Goal: Communication & Community: Answer question/provide support

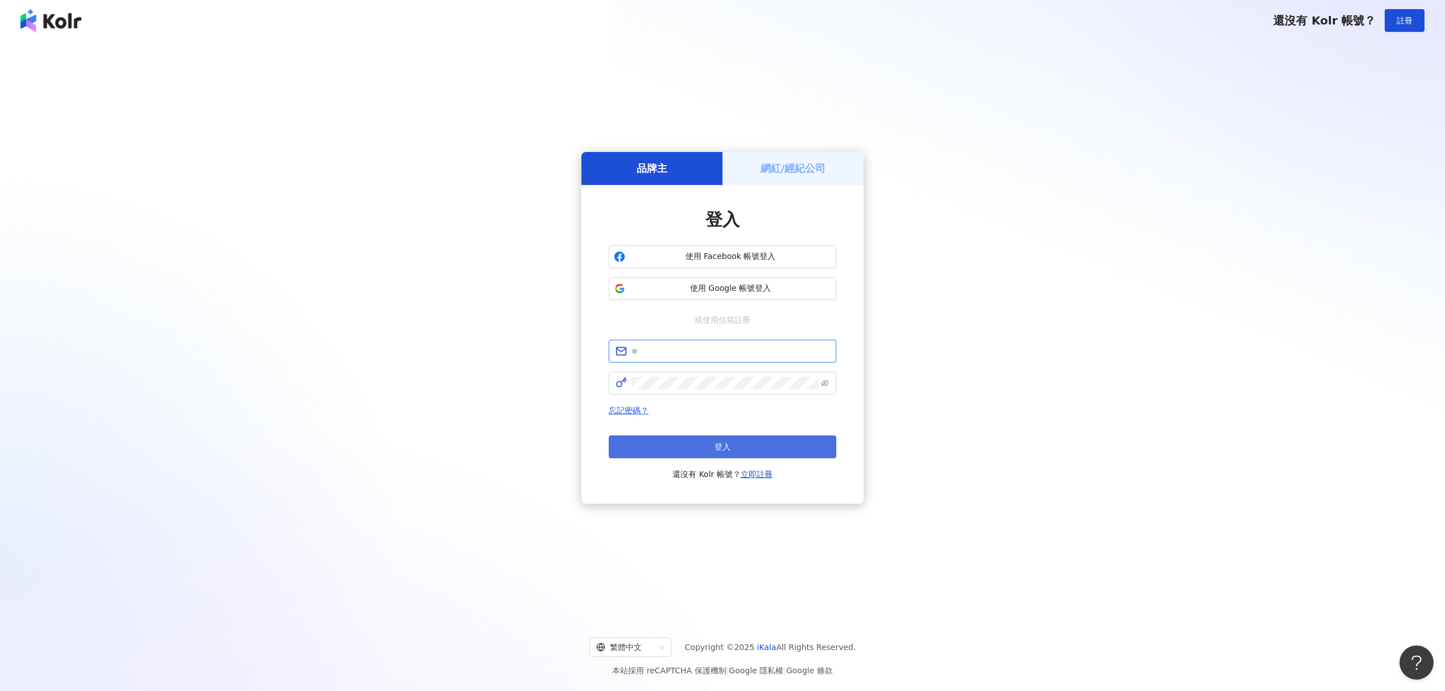
type input "**********"
click at [727, 447] on span "登入" at bounding box center [723, 446] width 16 height 9
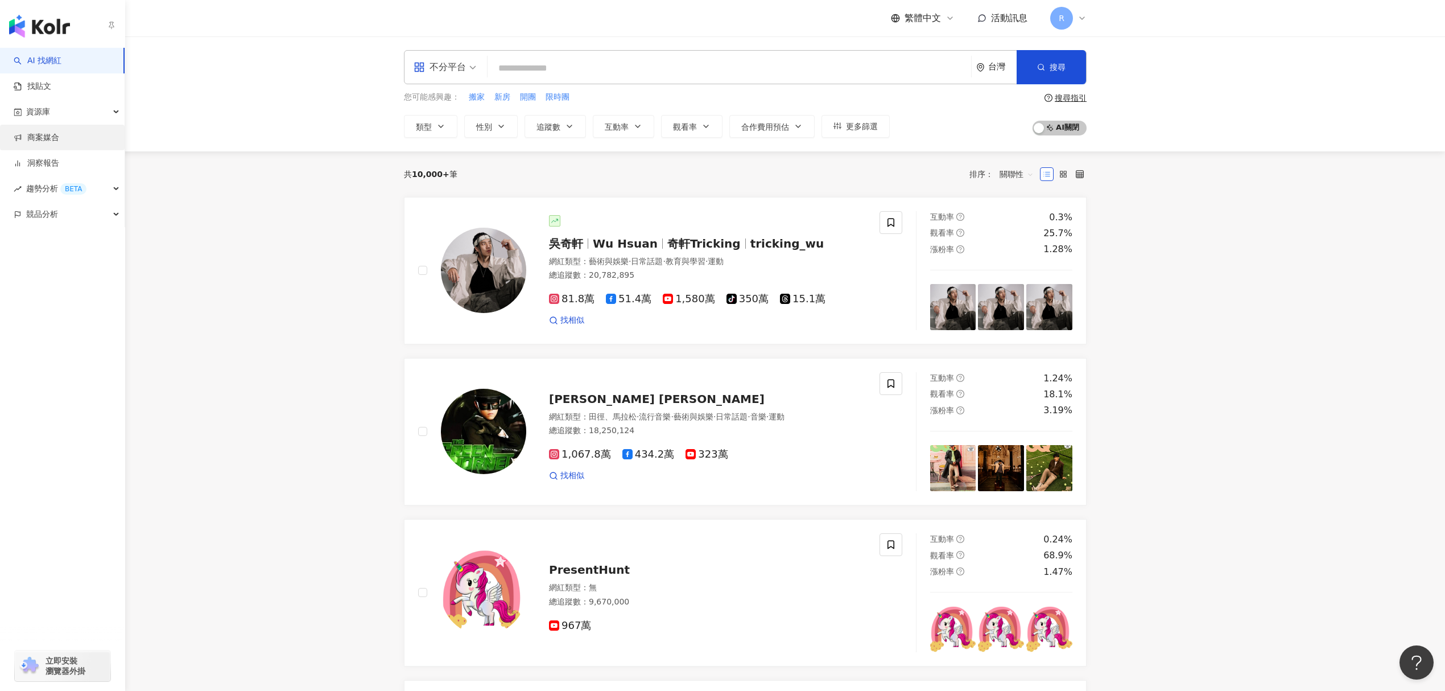
click at [59, 143] on link "商案媒合" at bounding box center [37, 137] width 46 height 11
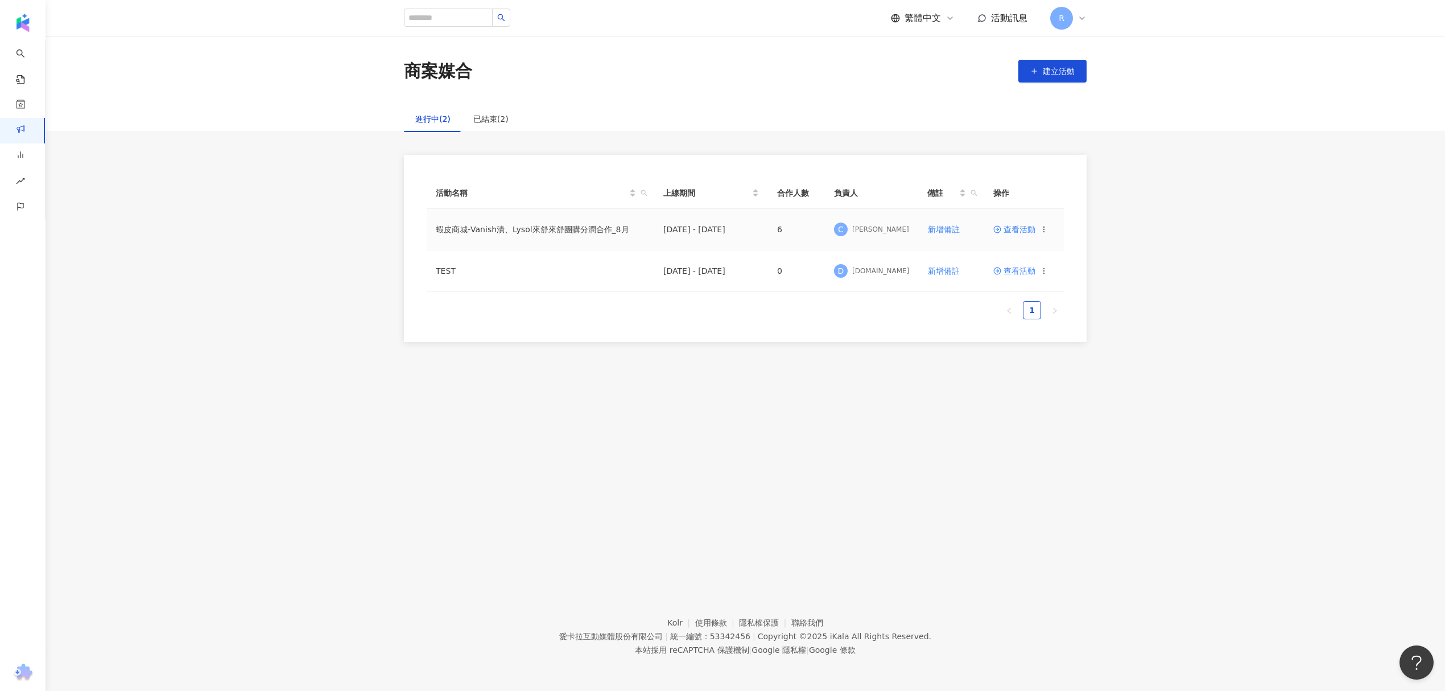
click at [1002, 228] on span at bounding box center [999, 229] width 10 height 9
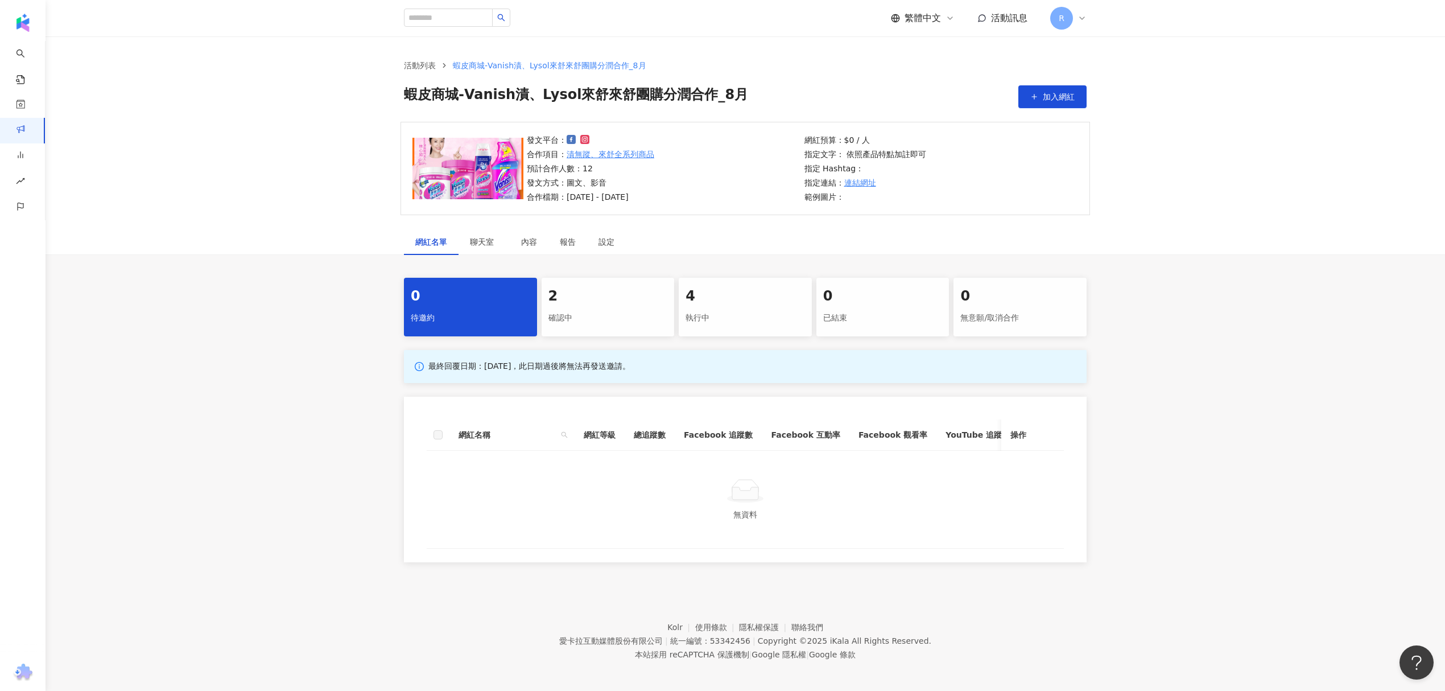
click at [617, 291] on div "2" at bounding box center [609, 296] width 120 height 19
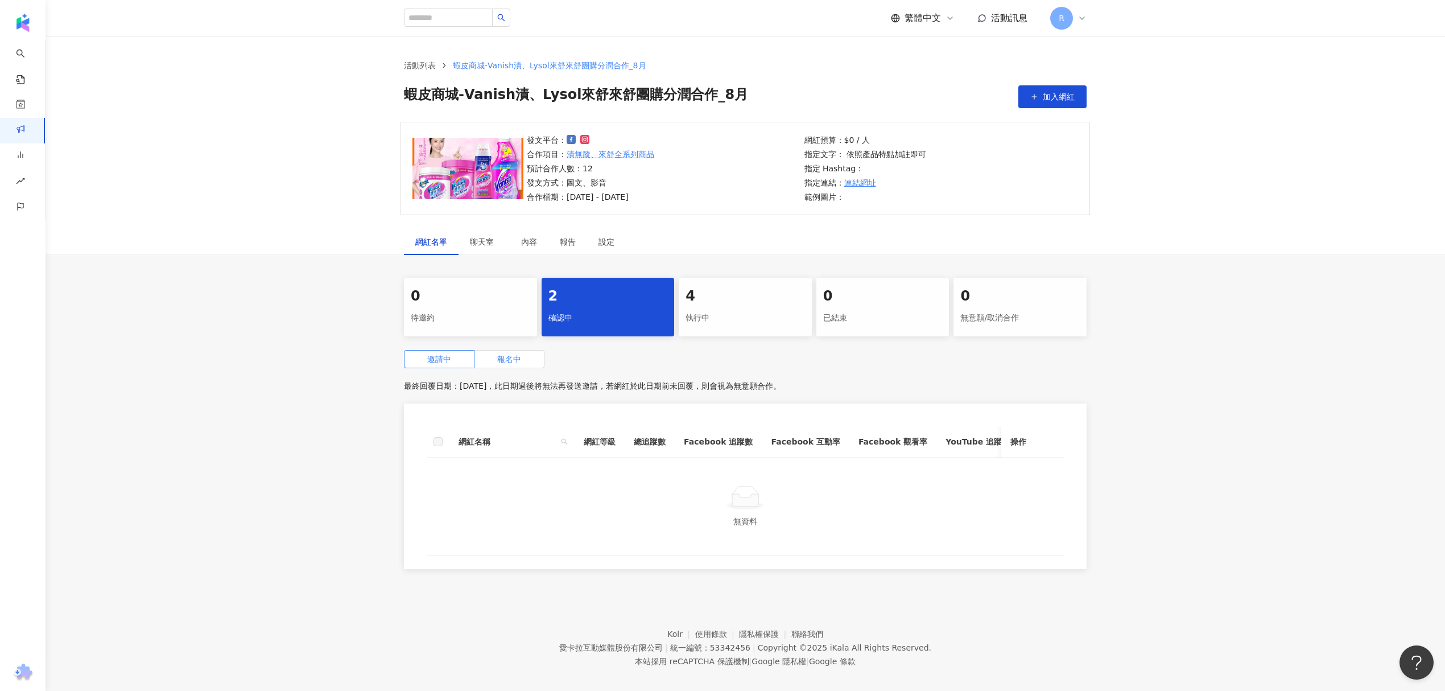
click at [497, 352] on label "報名中" at bounding box center [510, 359] width 70 height 18
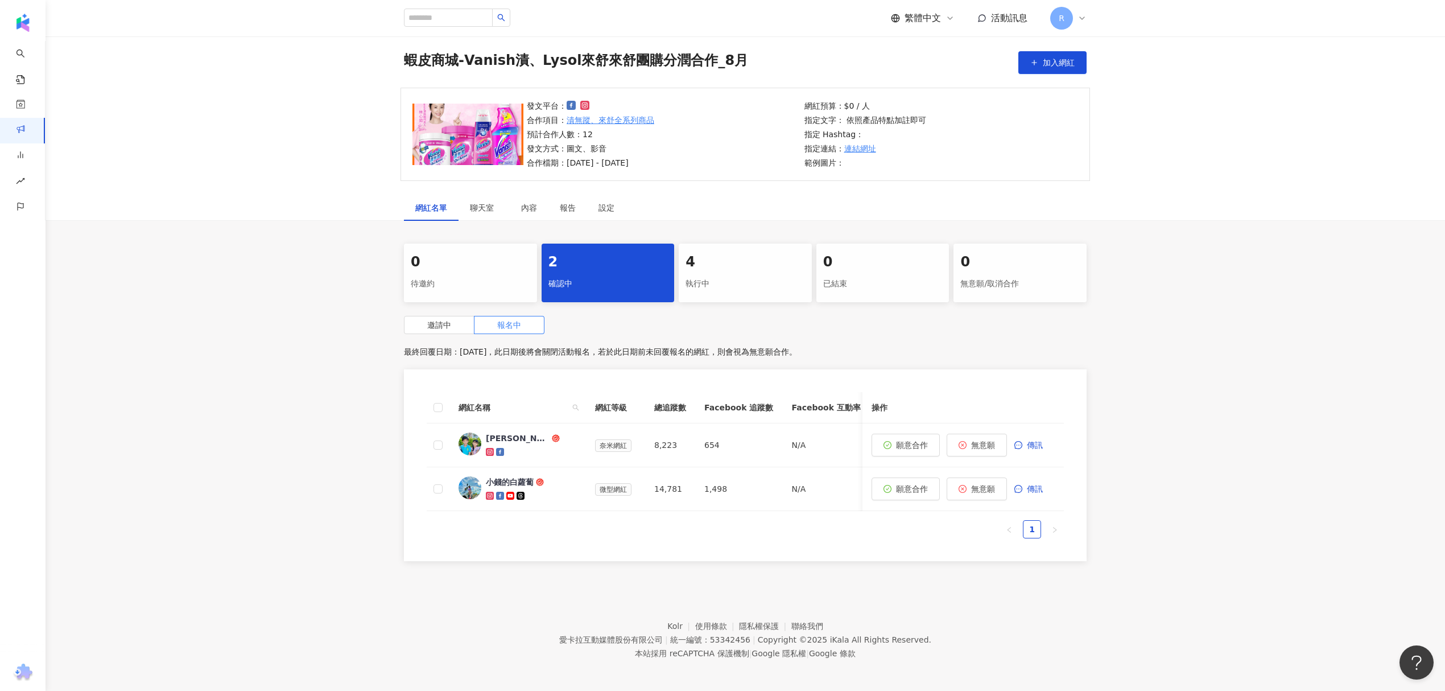
scroll to position [52, 0]
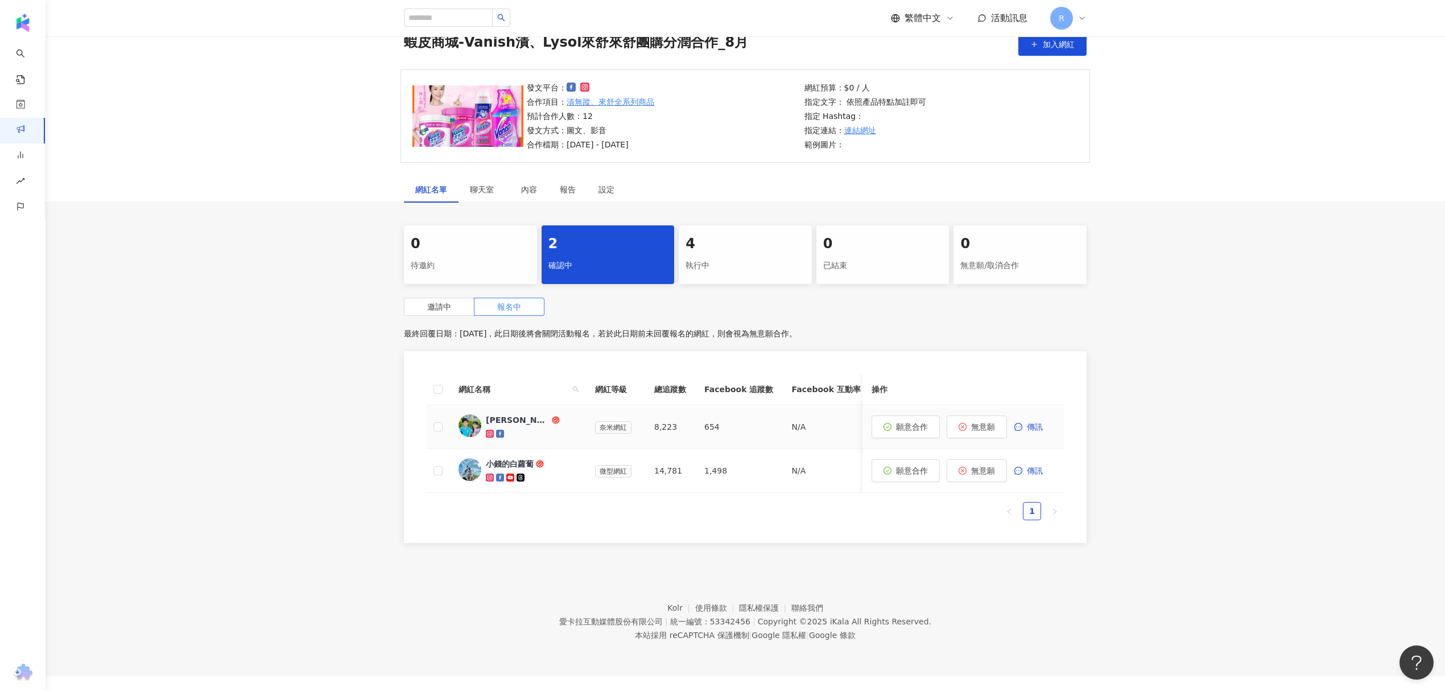
click at [504, 418] on div "[PERSON_NAME] and [PERSON_NAME]" at bounding box center [518, 419] width 64 height 11
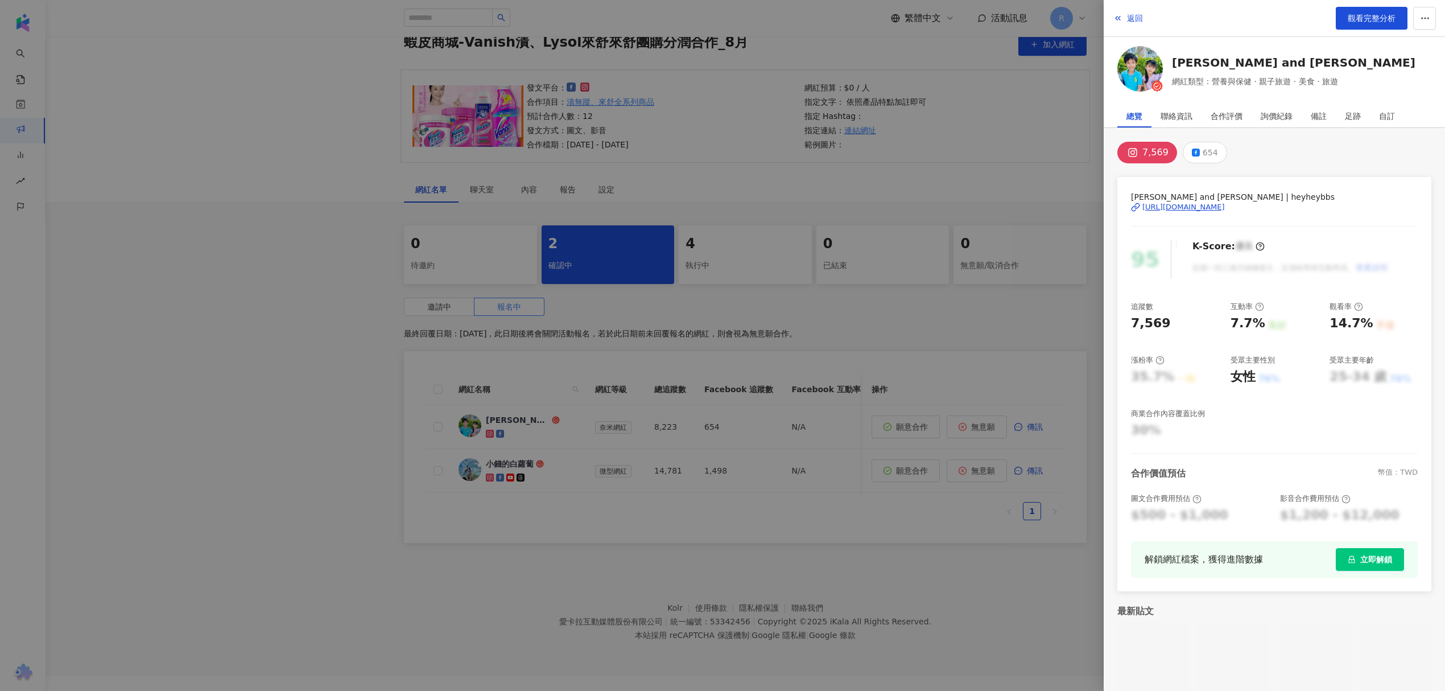
click at [469, 503] on div at bounding box center [722, 345] width 1445 height 691
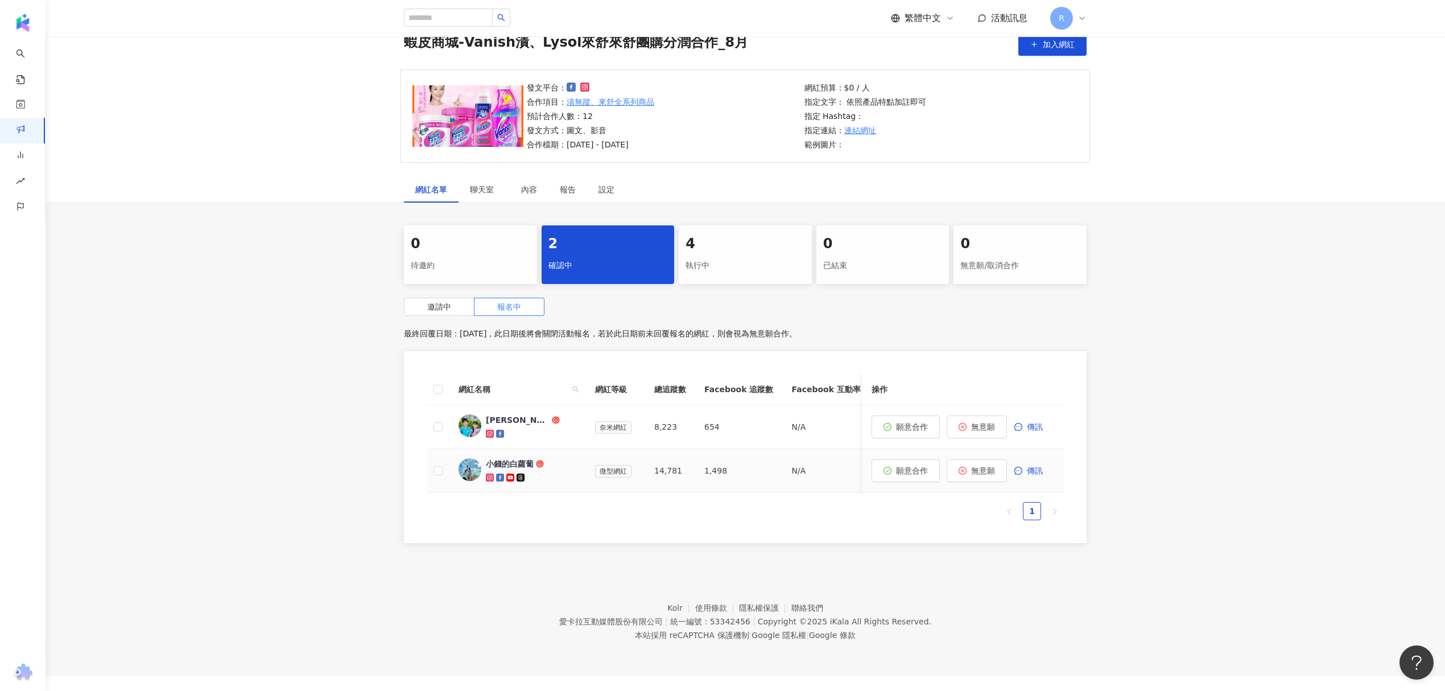
click at [506, 466] on div "小錢的白蘿蔔" at bounding box center [510, 463] width 48 height 11
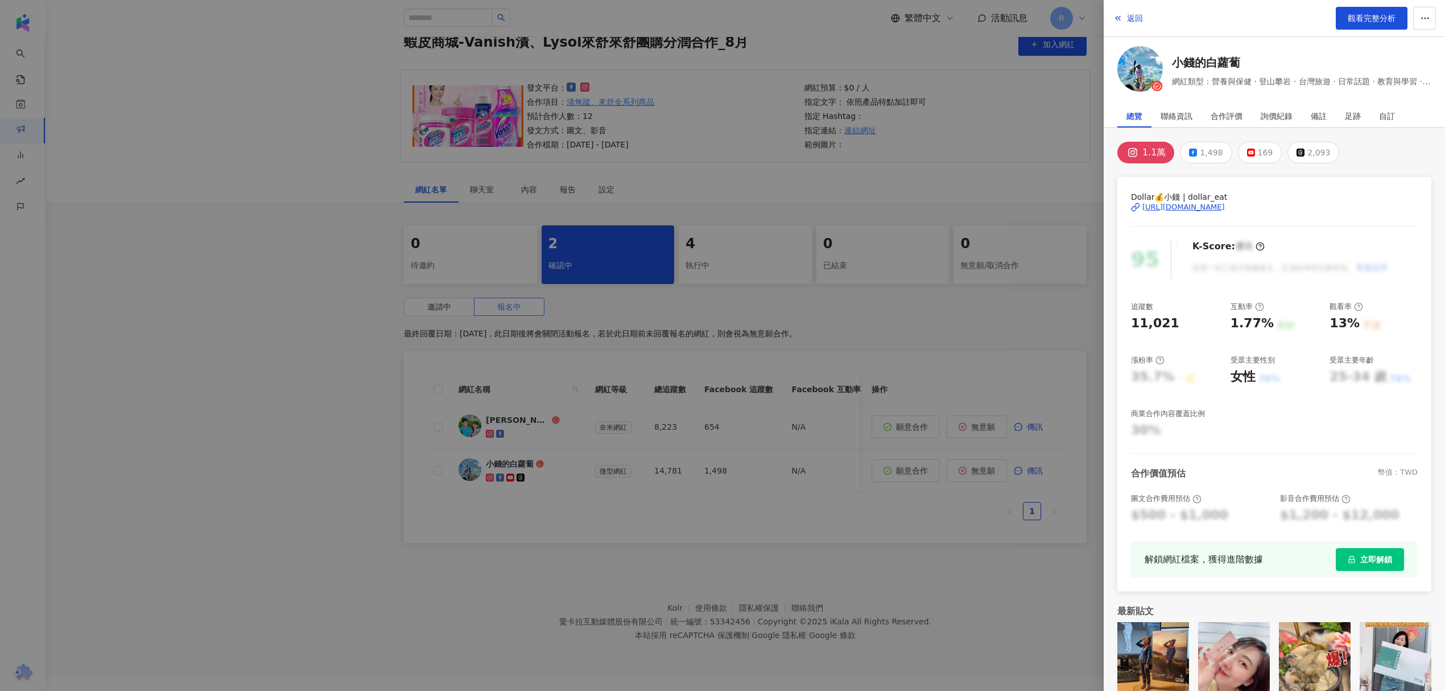
click at [738, 214] on div at bounding box center [722, 345] width 1445 height 691
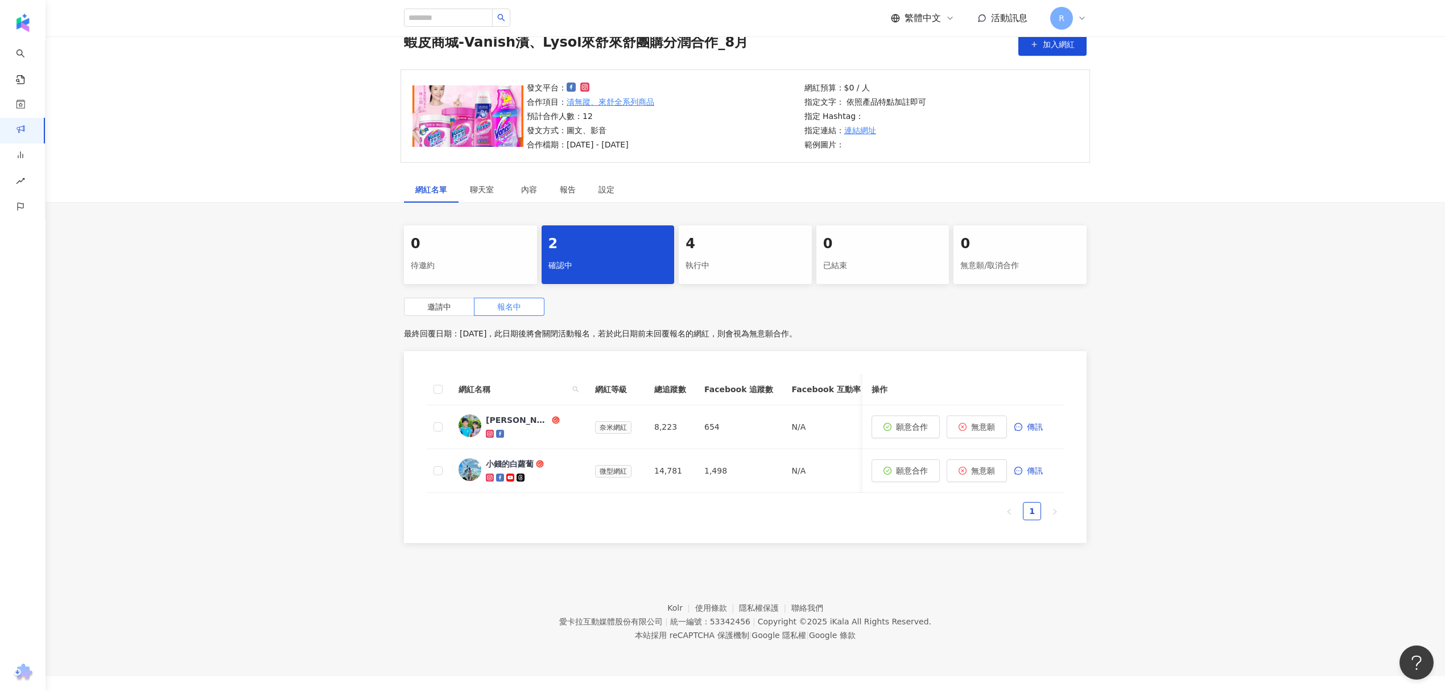
click at [735, 249] on div "4" at bounding box center [746, 243] width 120 height 19
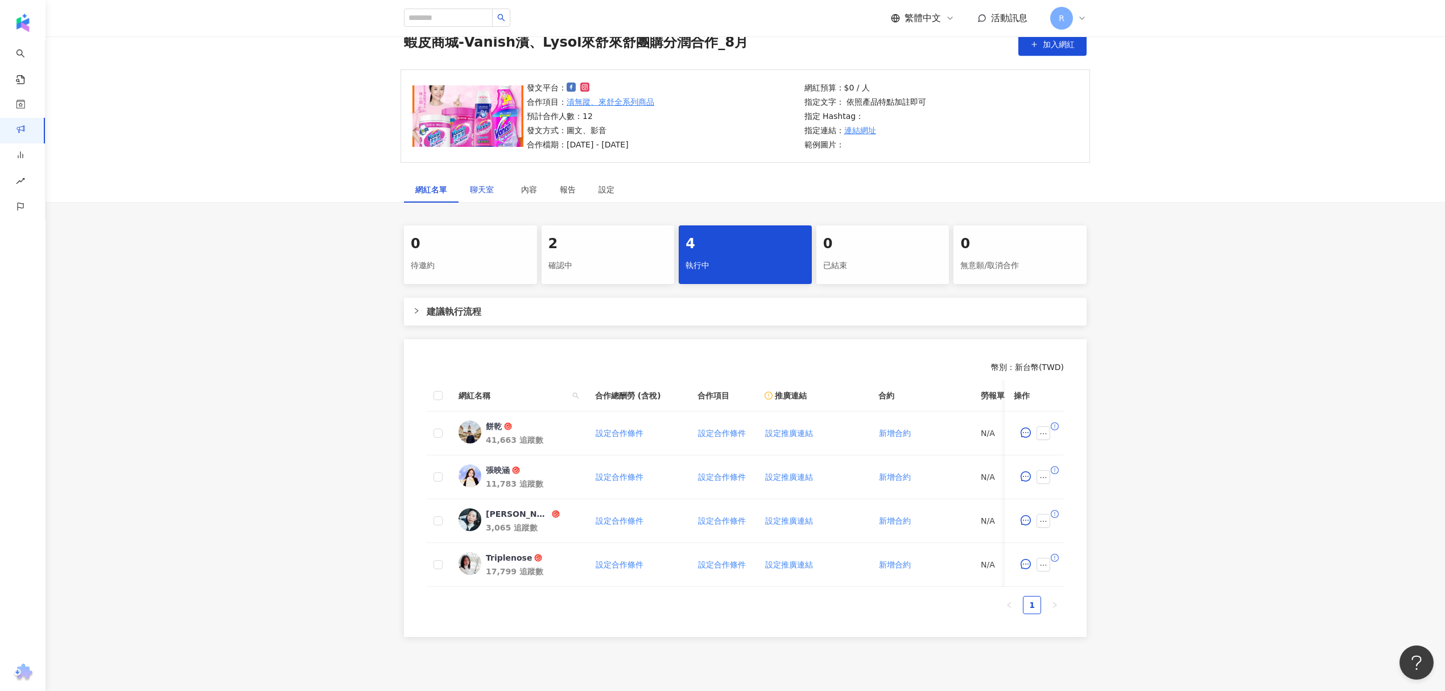
click at [492, 189] on span "聊天室" at bounding box center [484, 190] width 28 height 8
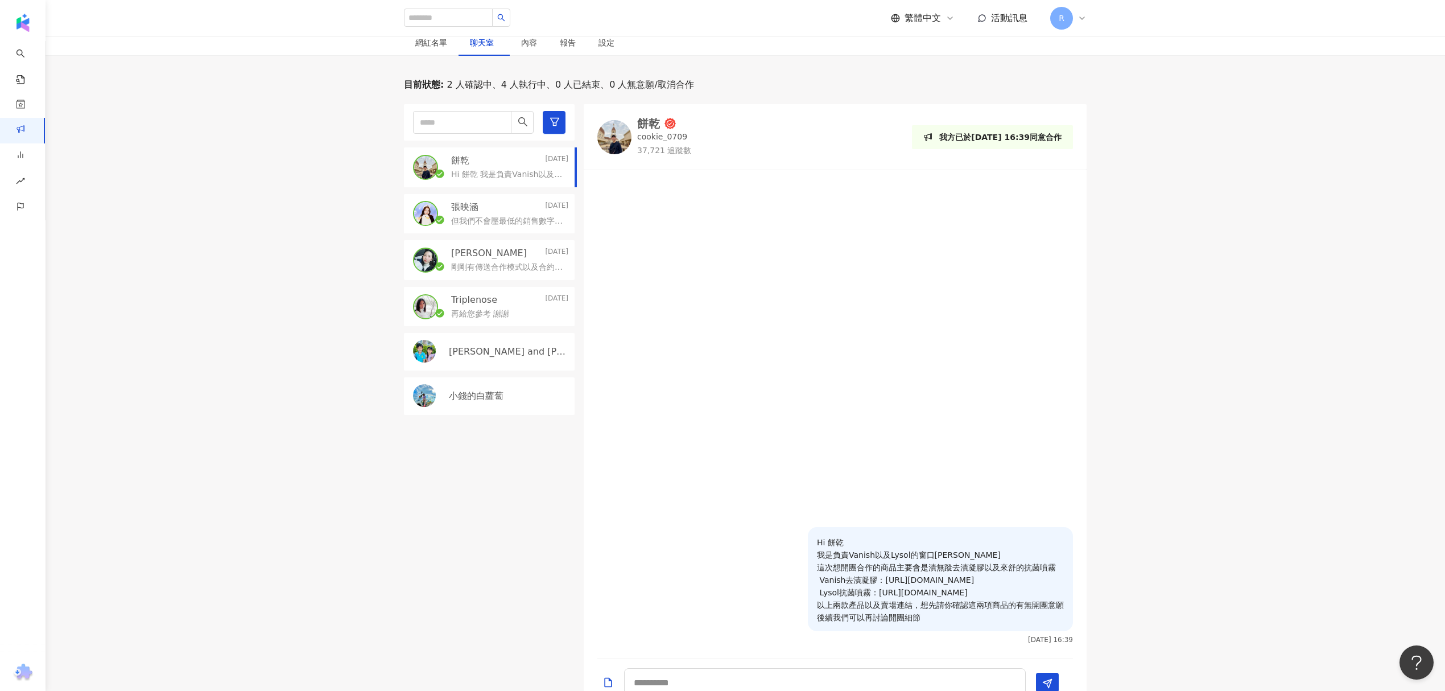
scroll to position [128, 0]
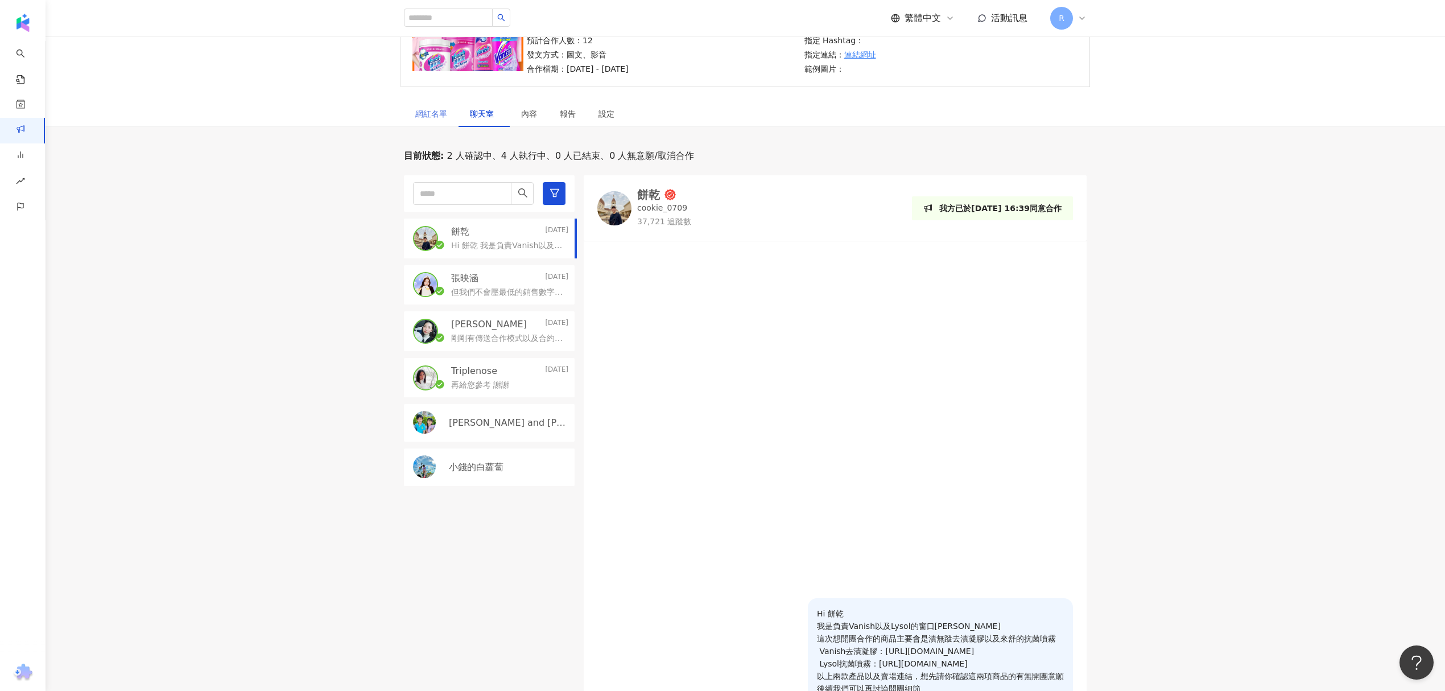
click at [449, 112] on div "網紅名單" at bounding box center [431, 114] width 55 height 26
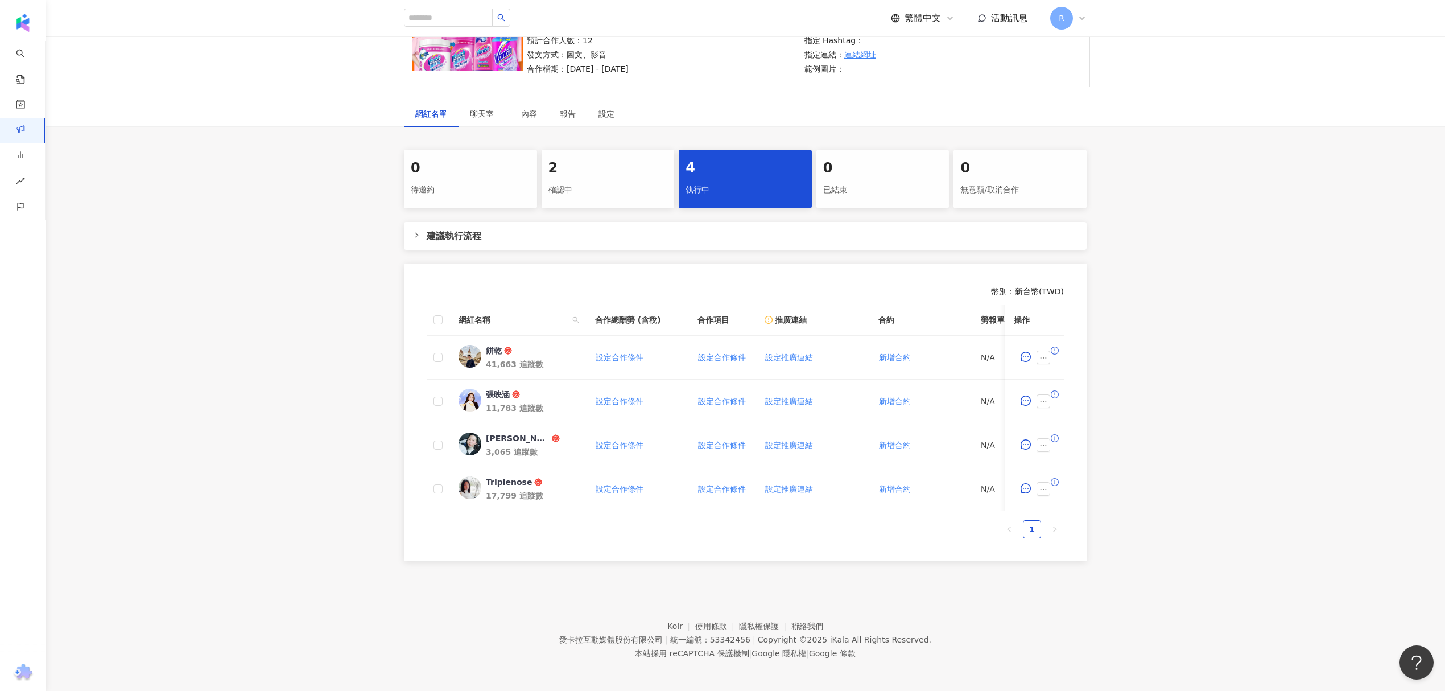
click at [555, 181] on div "確認中" at bounding box center [609, 189] width 120 height 19
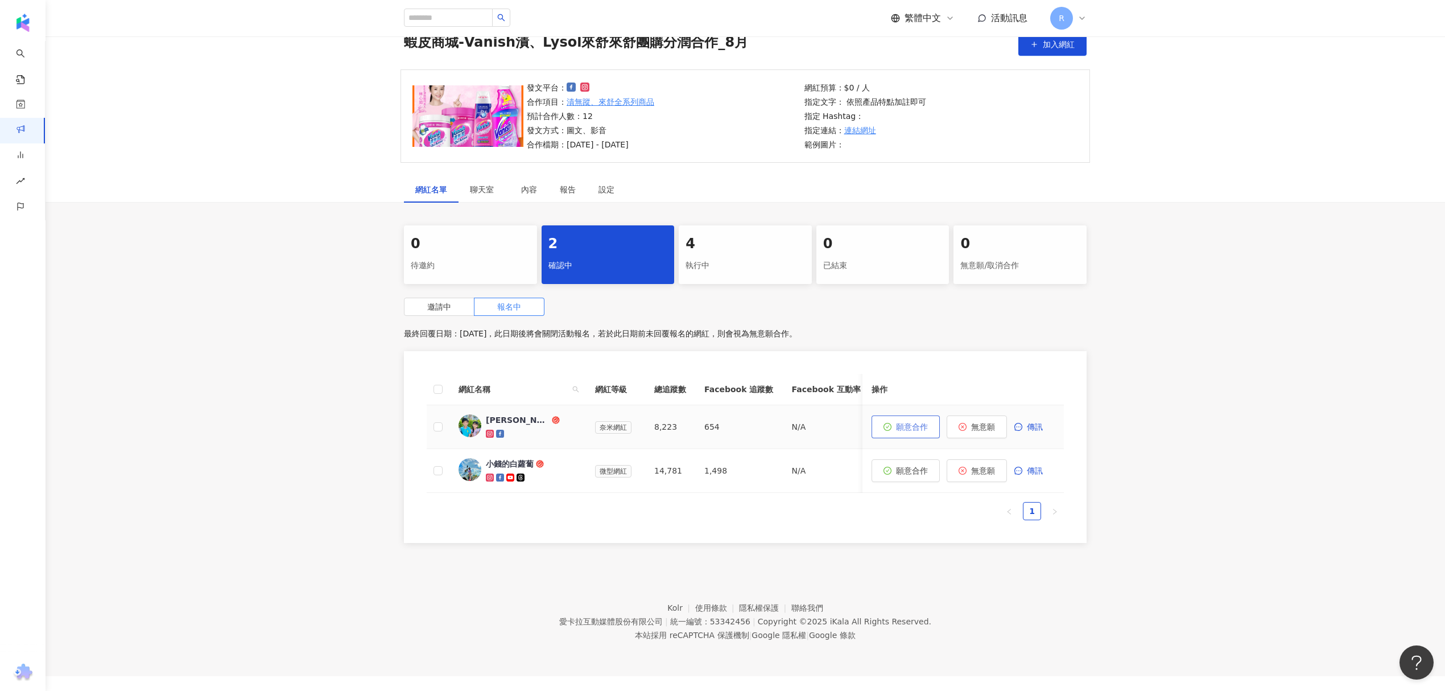
click at [907, 425] on span "願意合作" at bounding box center [912, 426] width 32 height 9
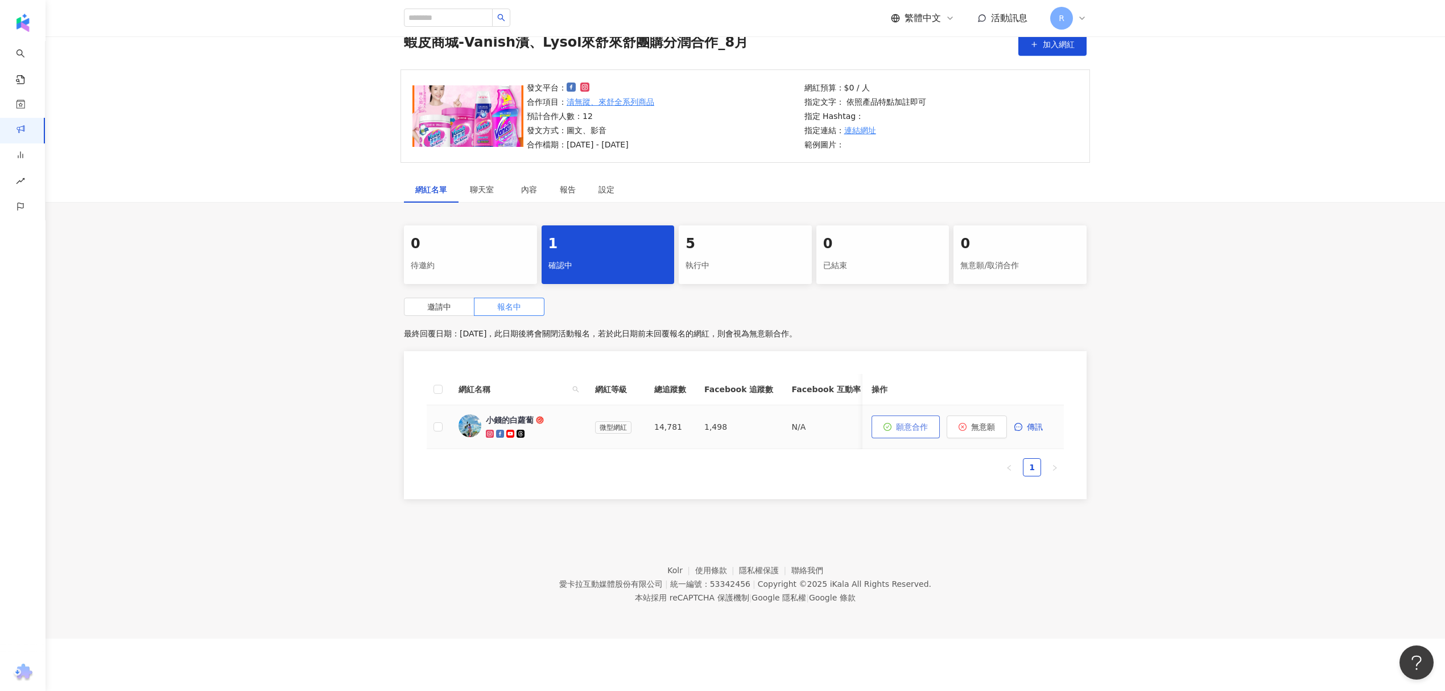
click at [893, 430] on button "願意合作" at bounding box center [906, 426] width 68 height 23
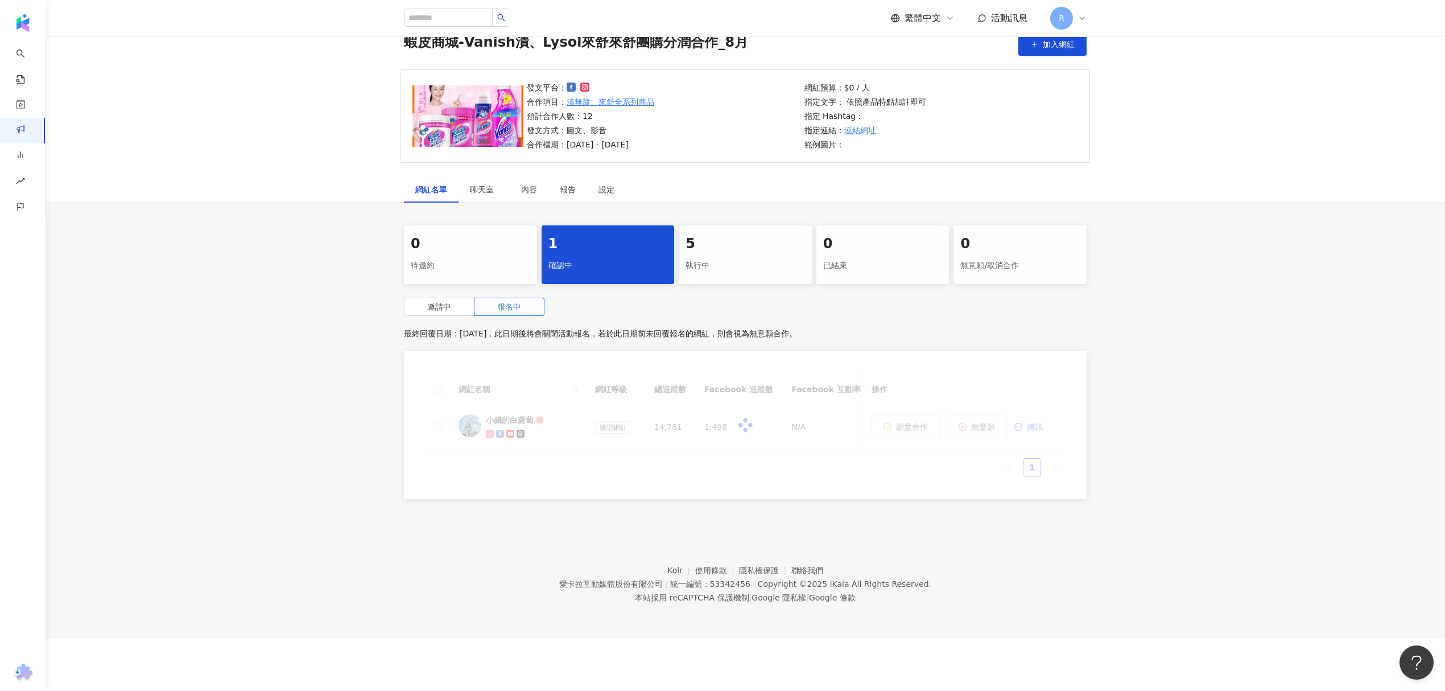
click at [734, 252] on div "5" at bounding box center [746, 243] width 120 height 19
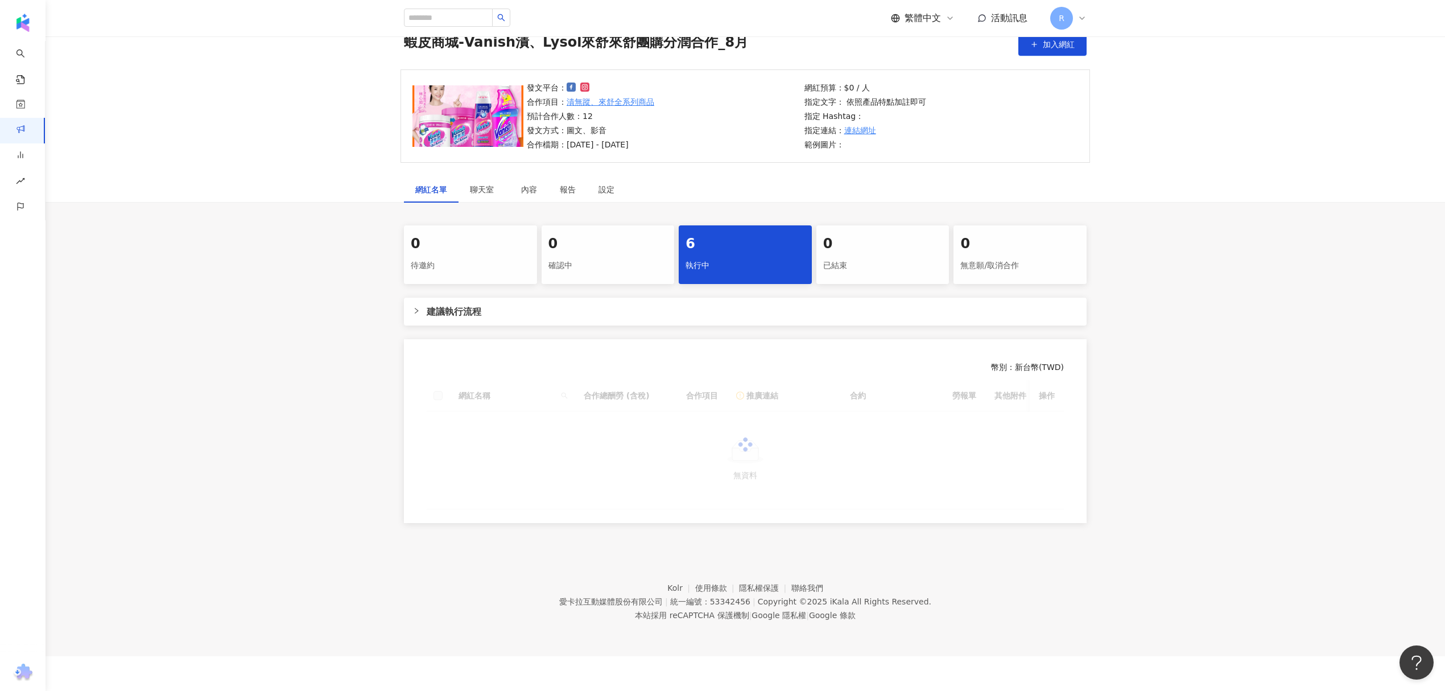
click at [565, 234] on div "0" at bounding box center [609, 243] width 120 height 19
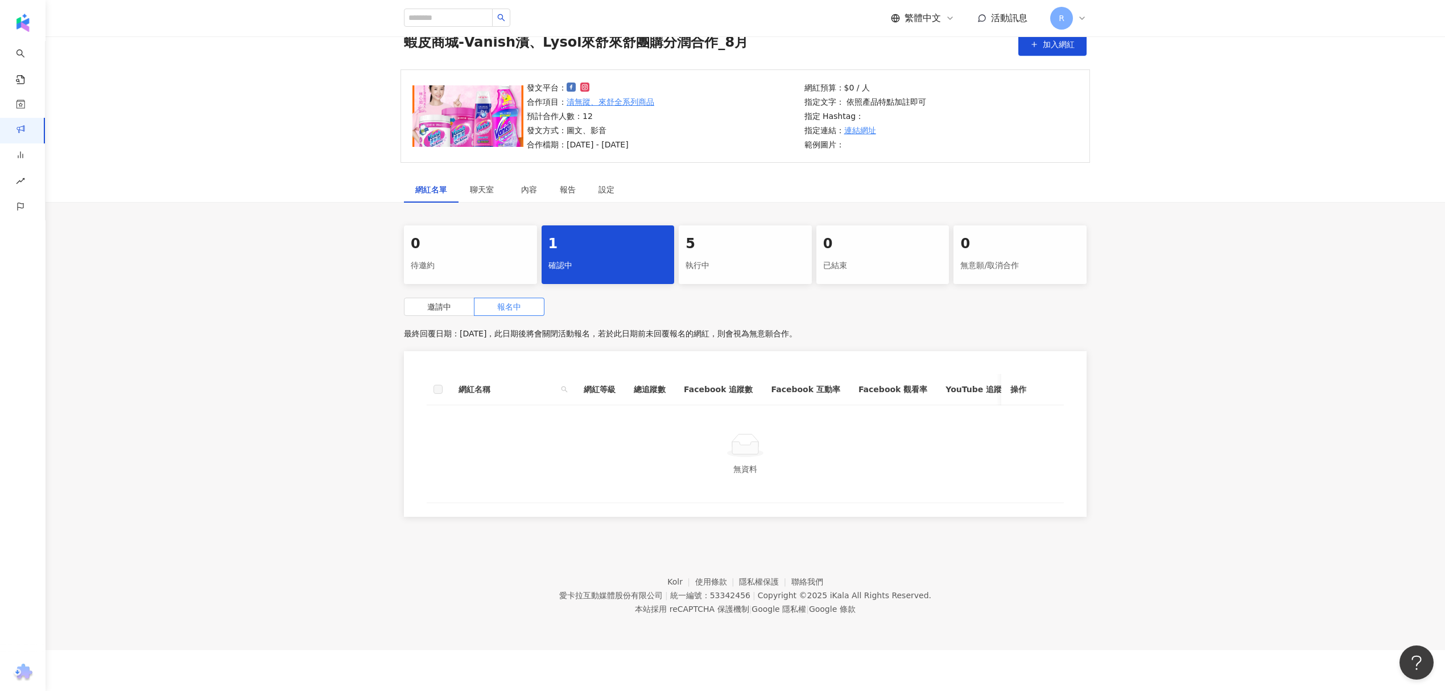
click at [759, 256] on div "執行中" at bounding box center [746, 265] width 120 height 19
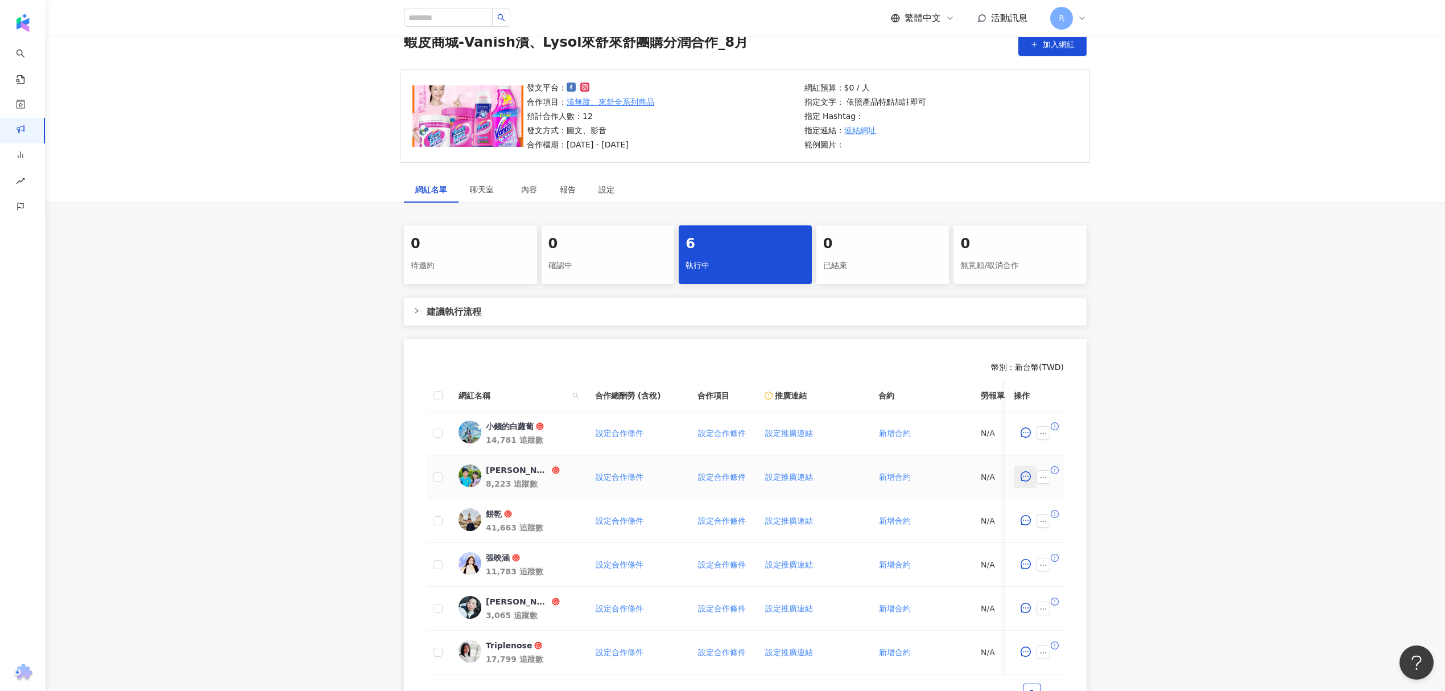
click at [1019, 476] on button "button" at bounding box center [1025, 477] width 23 height 23
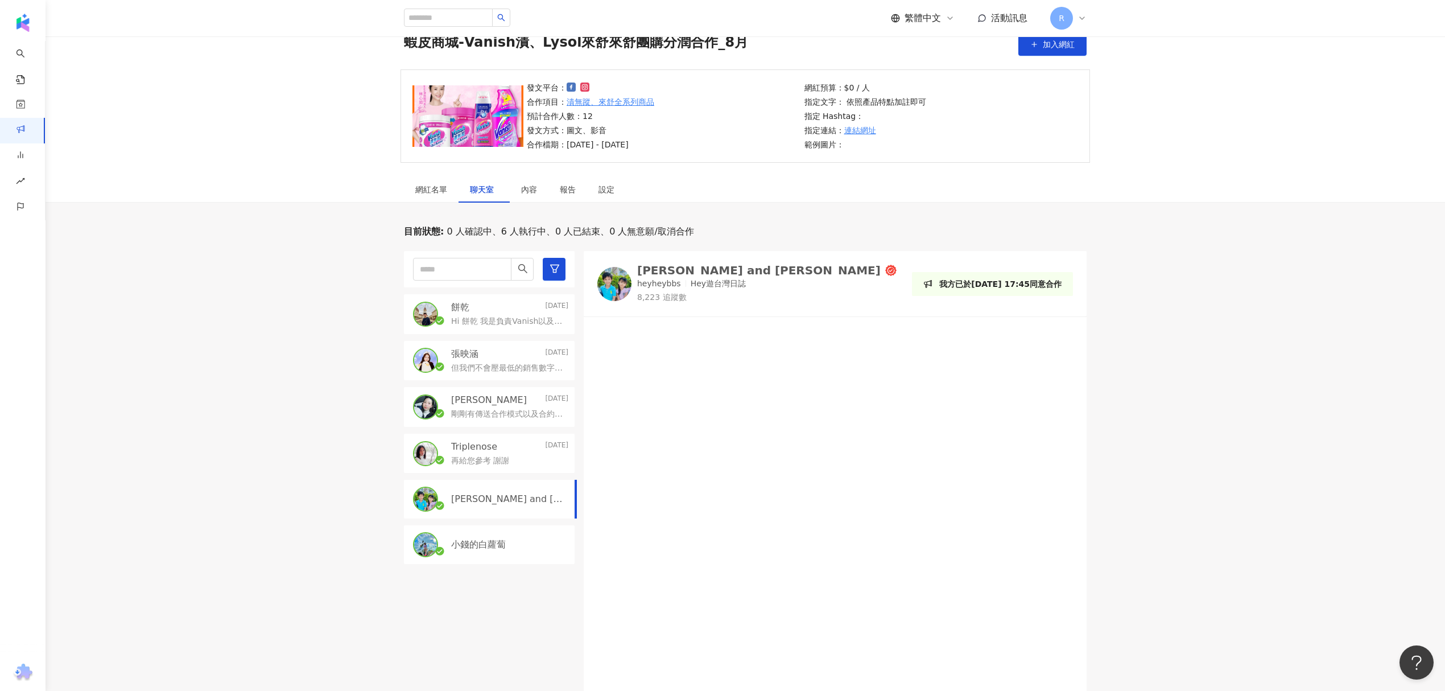
click at [477, 324] on p "Hi 餅乾 我是負責Vanish以及Lysol的窗口Charlie 這次想開團合作的商品主要會是漬無蹤去漬凝膠以及來舒的抗菌噴霧 Vanish去漬凝膠：htt…" at bounding box center [507, 321] width 113 height 11
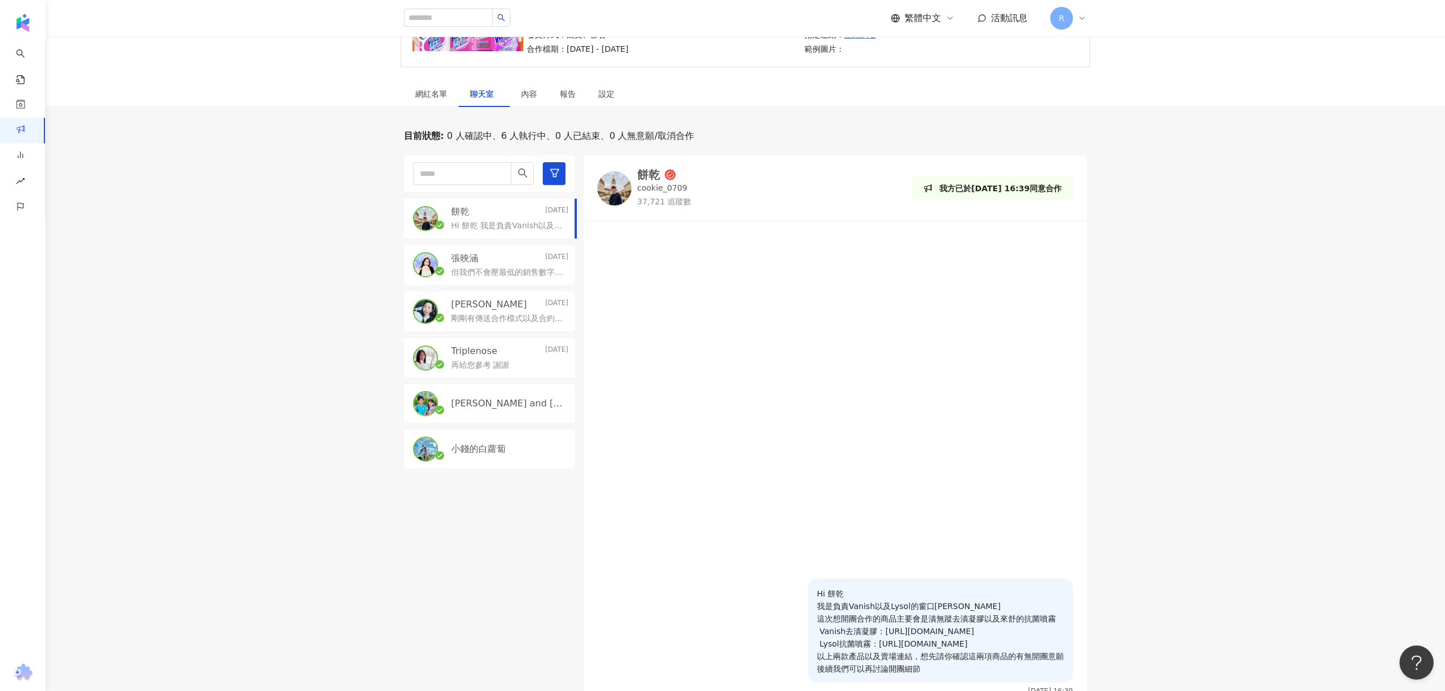
scroll to position [342, 0]
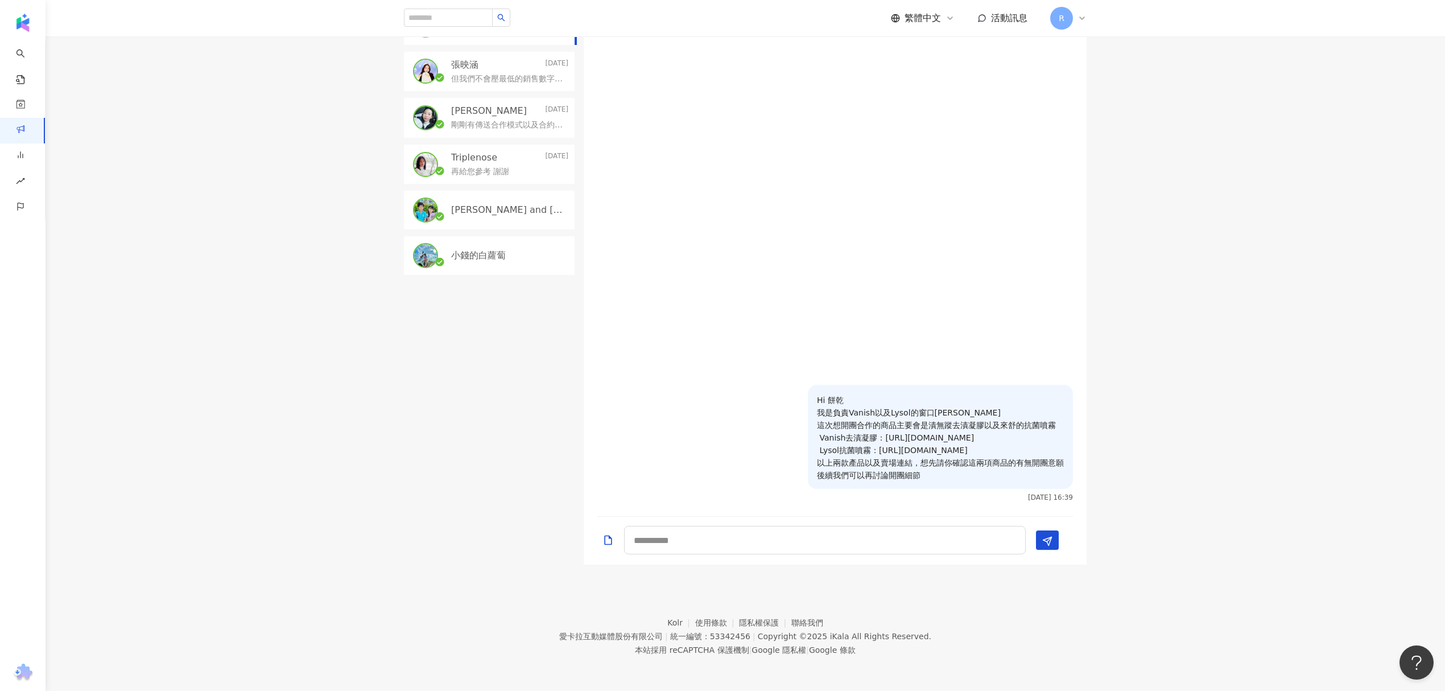
drag, startPoint x: 957, startPoint y: 479, endPoint x: 794, endPoint y: 394, distance: 183.0
click at [794, 394] on div "Hi 餅乾 我是負責Vanish以及Lysol的窗口Charlie 這次想開團合作的商品主要會是漬無蹤去漬凝膠以及來舒的抗菌噴霧 Vanish去漬凝膠：htt…" at bounding box center [835, 447] width 503 height 125
copy p "Hi 餅乾 我是負責Vanish以及Lysol的窗口Charlie 這次想開團合作的商品主要會是漬無蹤去漬凝膠以及來舒的抗菌噴霧 Vanish去漬凝膠：htt…"
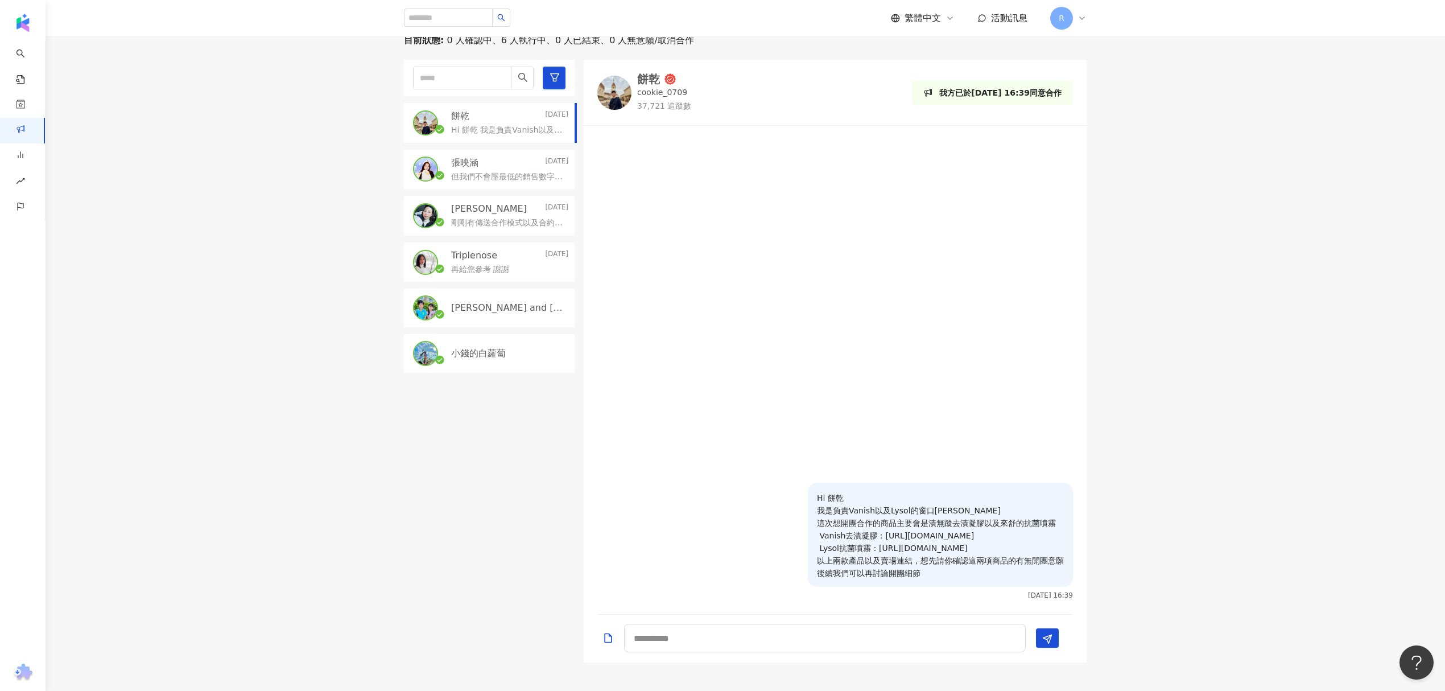
scroll to position [114, 0]
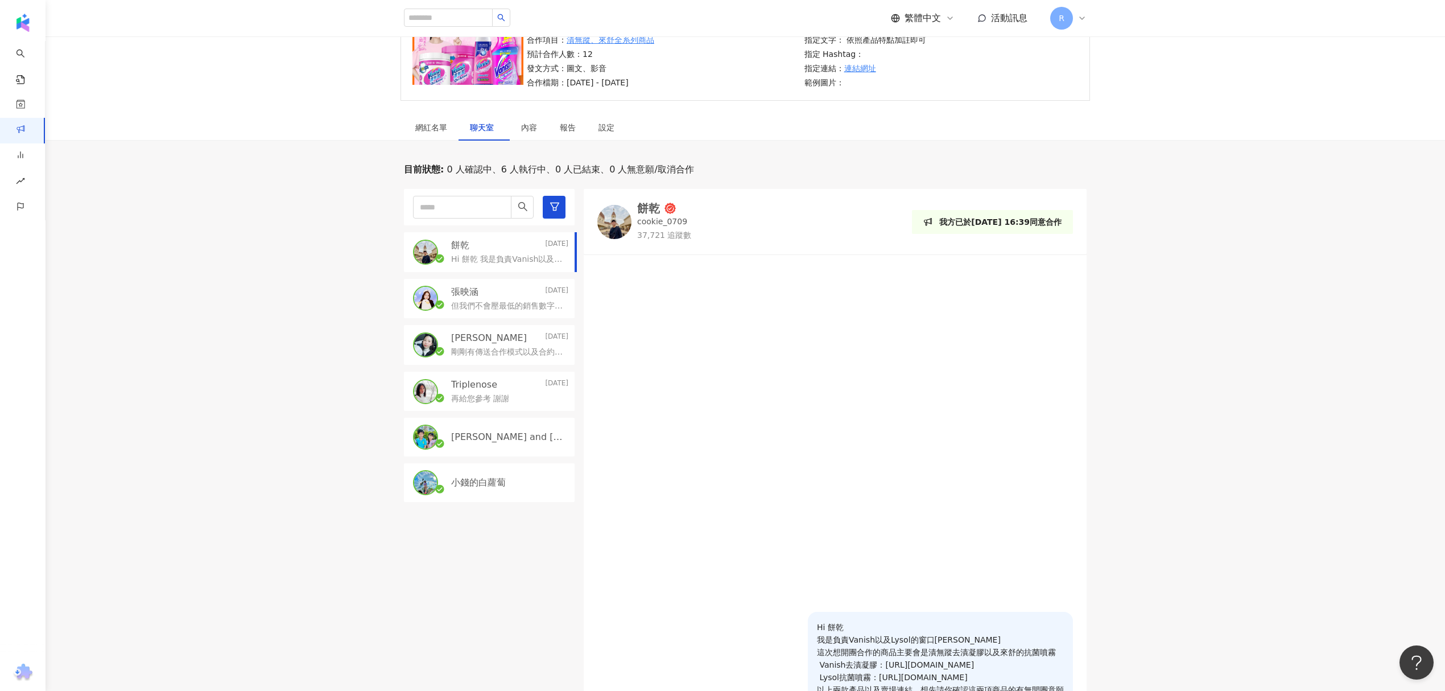
click at [497, 437] on p "Manfred and Kanice" at bounding box center [508, 437] width 115 height 13
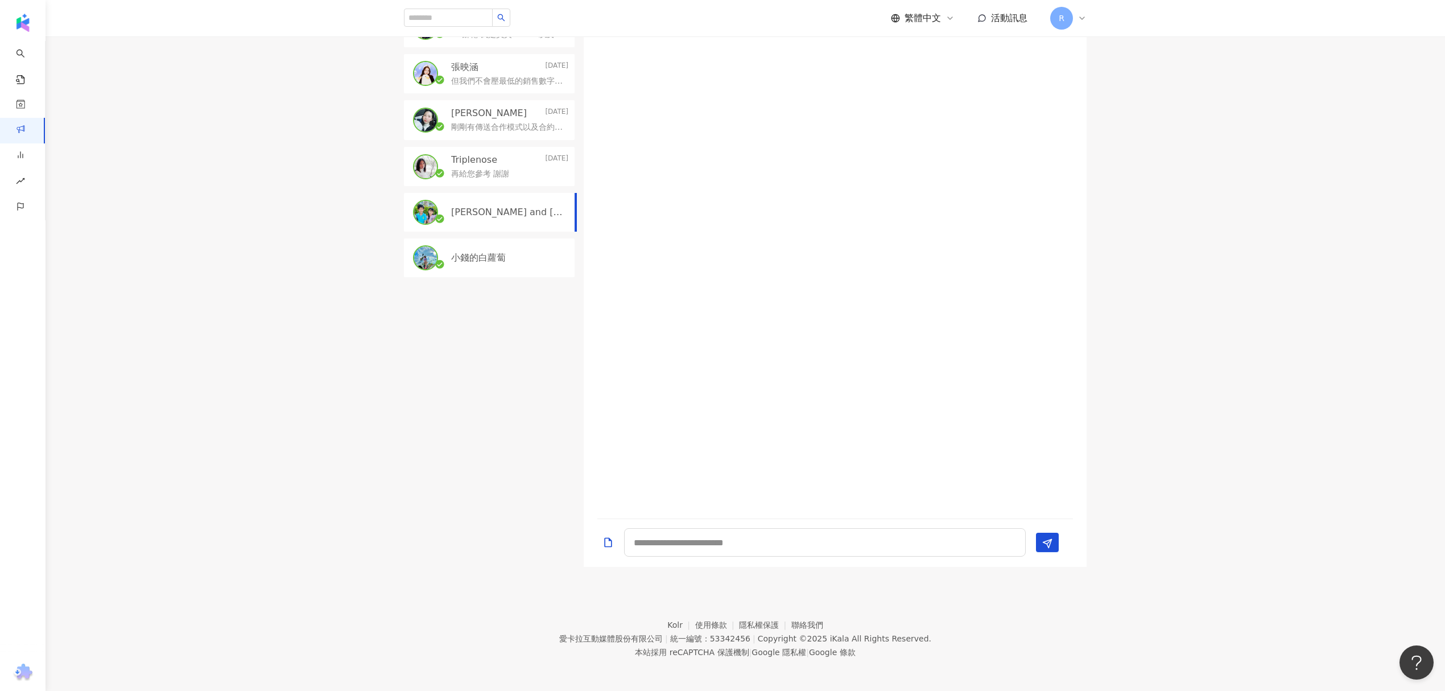
scroll to position [342, 0]
click at [742, 541] on textarea at bounding box center [825, 540] width 402 height 28
paste textarea "**********"
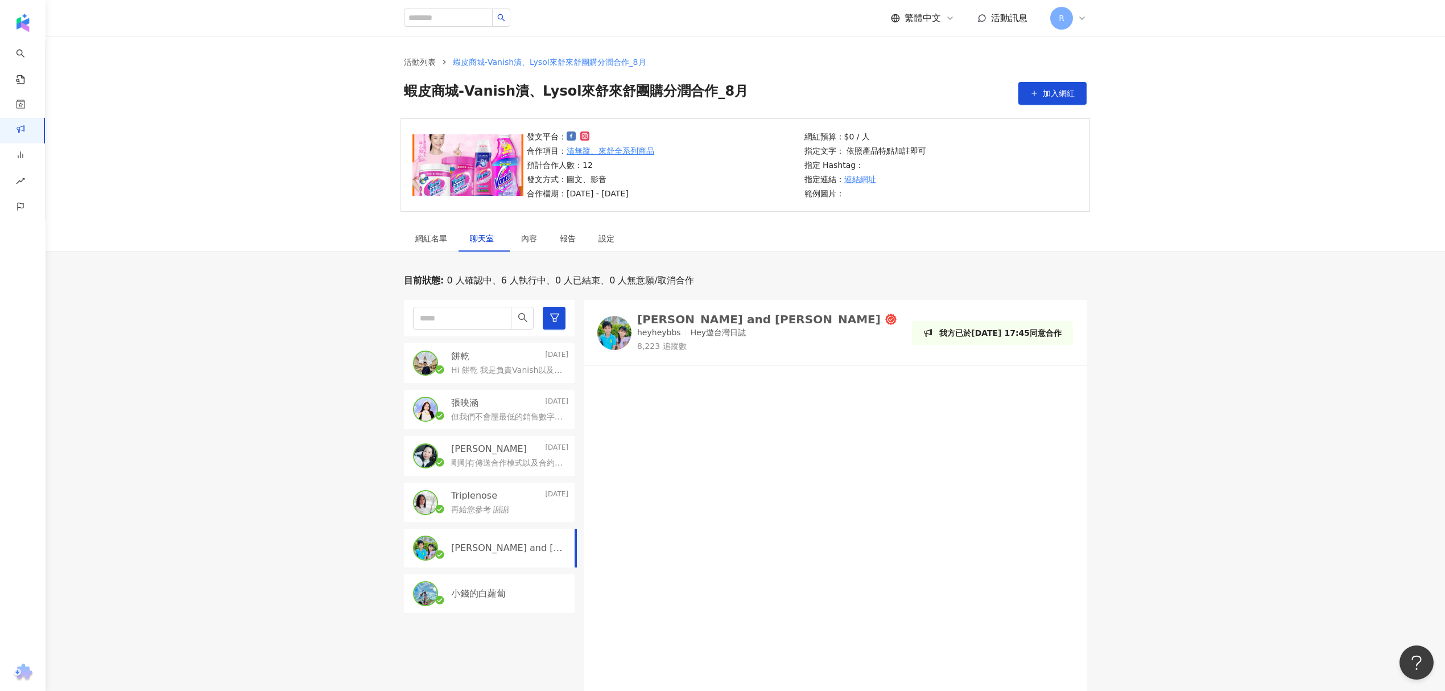
scroll to position [0, 0]
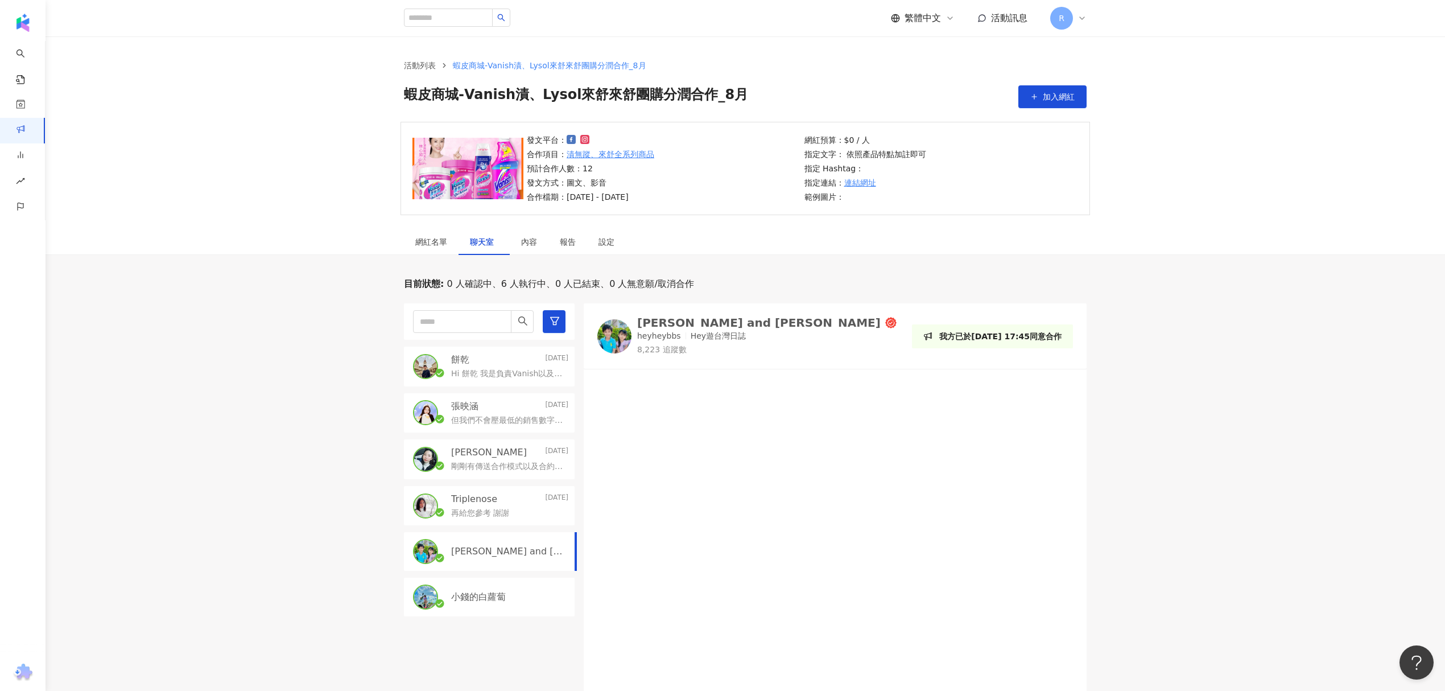
click at [695, 324] on div "Manfred and Kanice" at bounding box center [759, 322] width 244 height 11
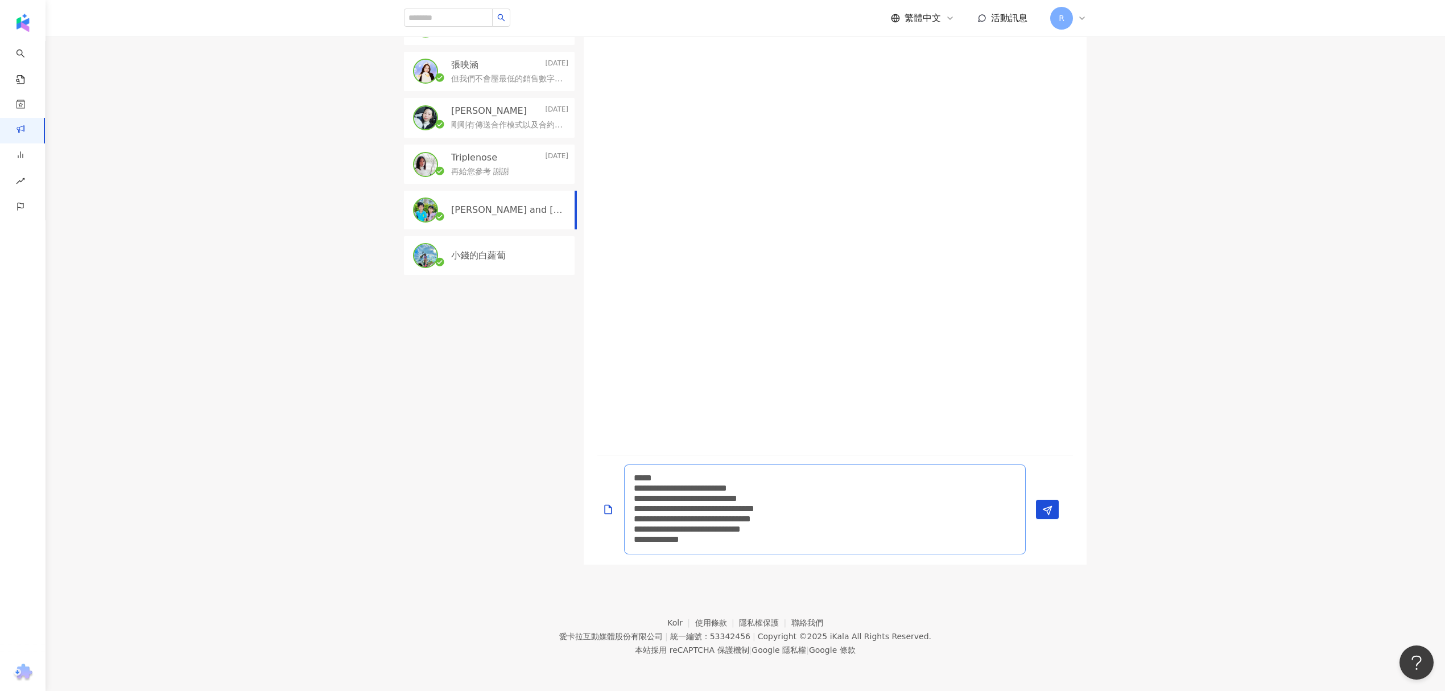
drag, startPoint x: 647, startPoint y: 479, endPoint x: 679, endPoint y: 478, distance: 31.9
click at [679, 478] on textarea "**********" at bounding box center [825, 509] width 402 height 90
paste textarea "**********"
click at [831, 505] on textarea "**********" at bounding box center [825, 509] width 402 height 90
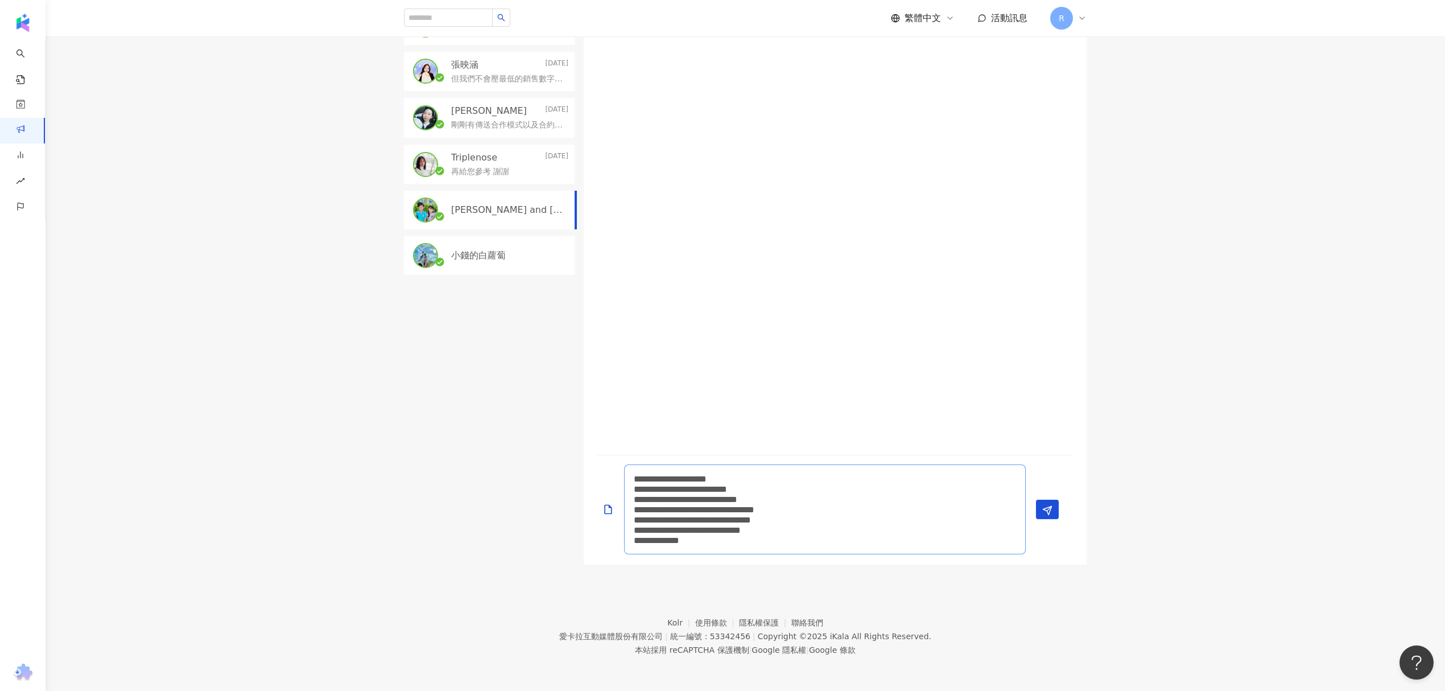
click at [824, 500] on textarea "**********" at bounding box center [825, 509] width 402 height 90
drag, startPoint x: 707, startPoint y: 510, endPoint x: 834, endPoint y: 508, distance: 127.5
click at [834, 508] on textarea "**********" at bounding box center [825, 509] width 402 height 90
paste textarea "**********"
click at [709, 522] on textarea "**********" at bounding box center [825, 509] width 402 height 90
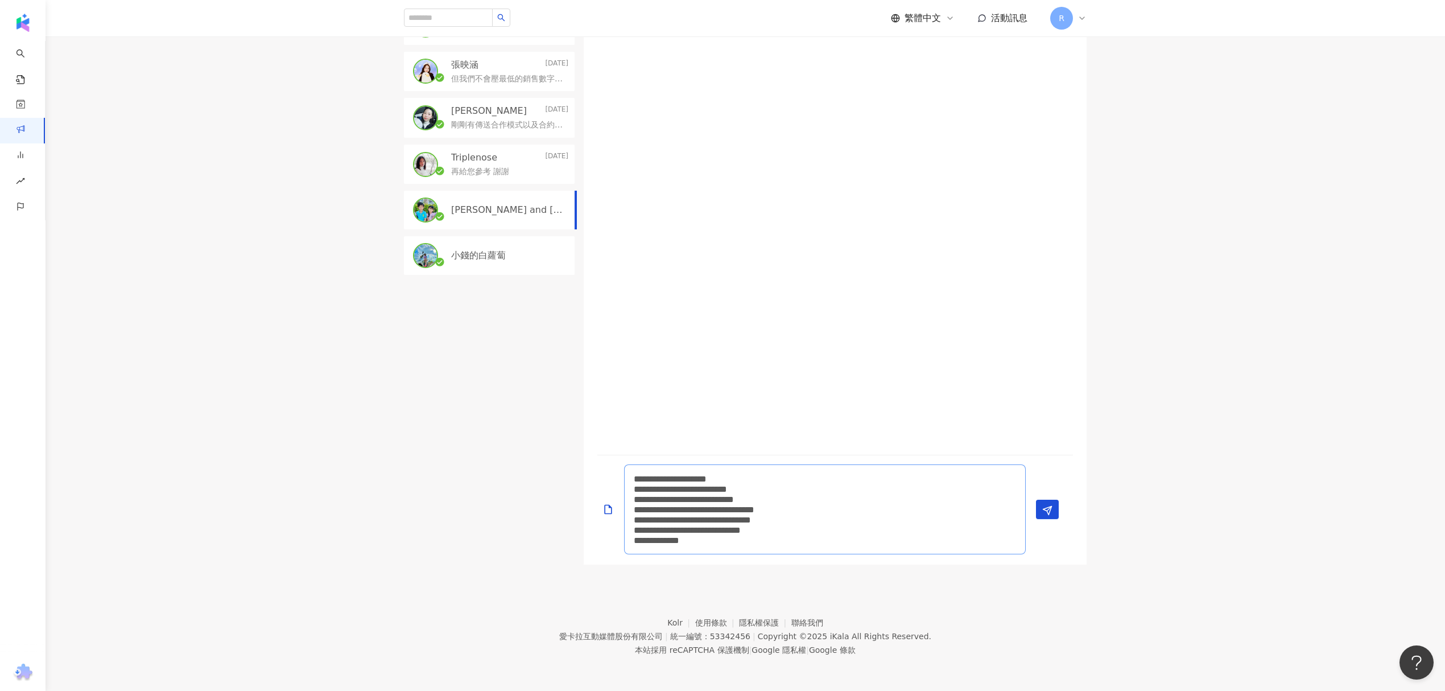
drag, startPoint x: 710, startPoint y: 510, endPoint x: 817, endPoint y: 510, distance: 107.0
click at [817, 510] on textarea "**********" at bounding box center [825, 509] width 402 height 90
paste textarea
drag, startPoint x: 813, startPoint y: 543, endPoint x: 590, endPoint y: 472, distance: 234.1
click at [590, 472] on div "**********" at bounding box center [835, 509] width 503 height 109
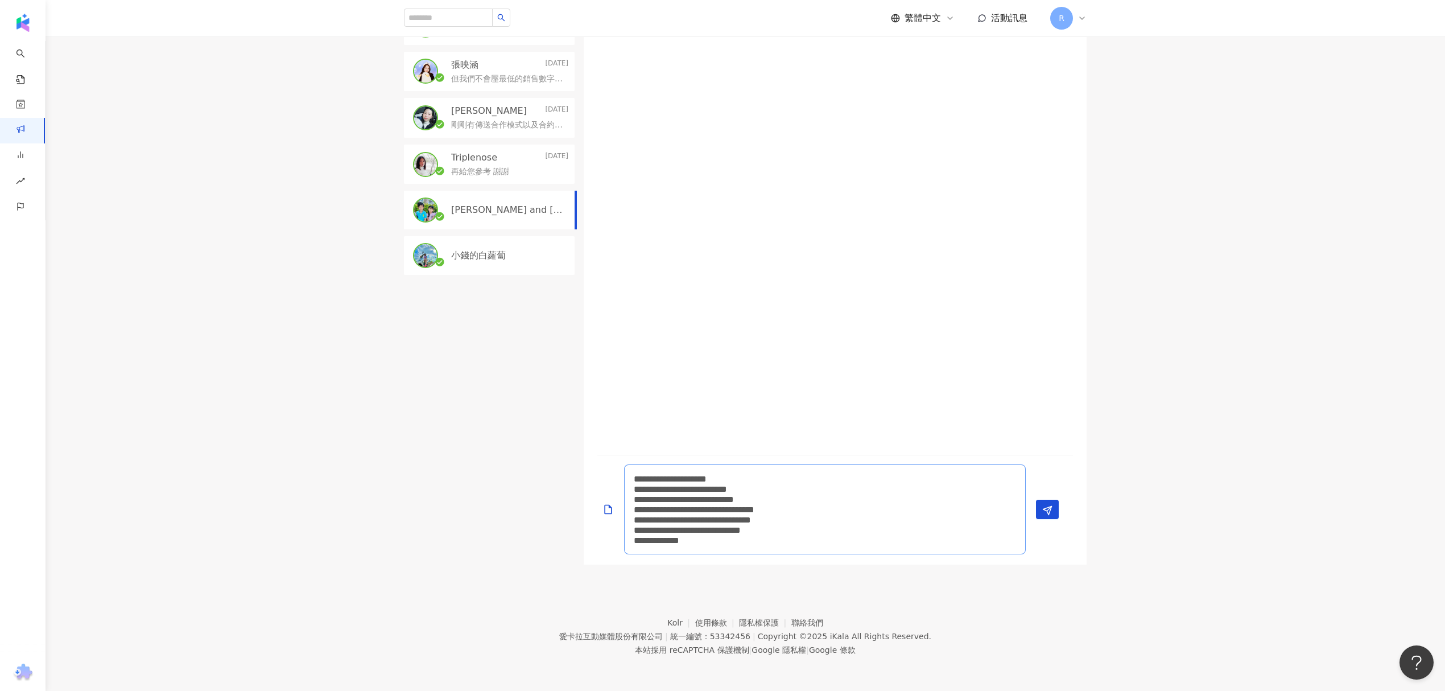
type textarea "**********"
click at [900, 424] on div at bounding box center [835, 241] width 503 height 413
click at [1062, 509] on div "**********" at bounding box center [831, 509] width 467 height 90
click at [1043, 509] on icon "Send" at bounding box center [1048, 510] width 10 height 10
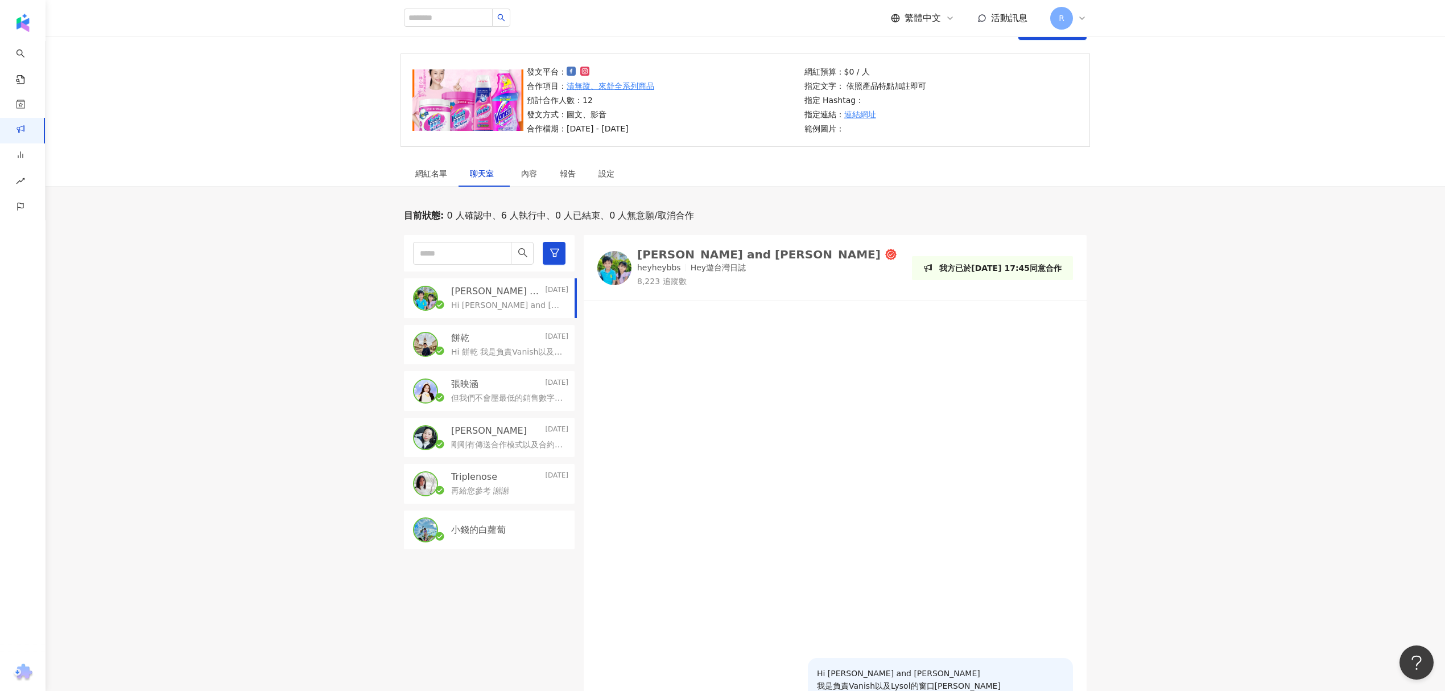
scroll to position [1, 0]
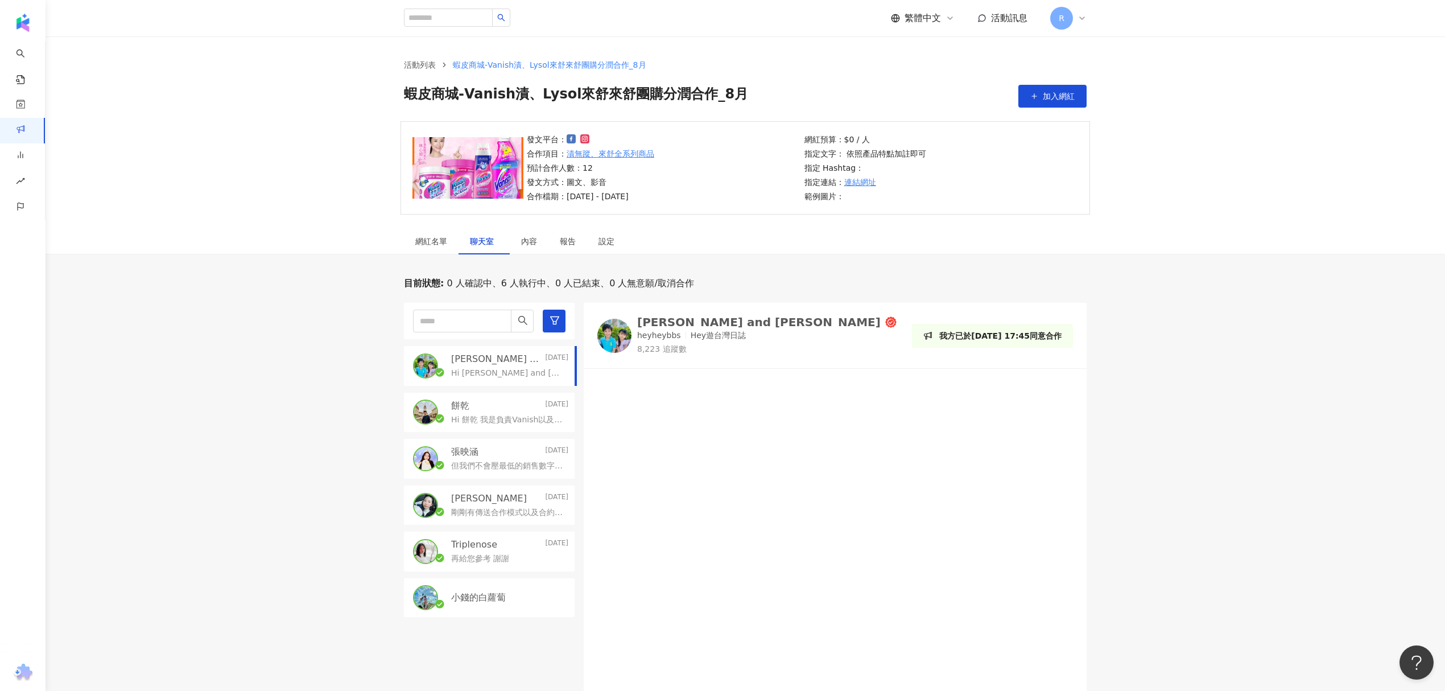
click at [504, 415] on p "Hi 餅乾 我是負責Vanish以及Lysol的窗口Charlie 這次想開團合作的商品主要會是漬無蹤去漬凝膠以及來舒的抗菌噴霧 Vanish去漬凝膠：htt…" at bounding box center [507, 419] width 113 height 11
click at [501, 370] on p "Hi Manfred and Kanice 我是負責Vanish以及Lysol的窗口Charlie 這次想開團合作的商品主要會是漬無蹤去漬霸以及來舒的抗菌噴霧…" at bounding box center [507, 373] width 113 height 11
click at [506, 615] on div "小錢的白蘿蔔" at bounding box center [489, 598] width 171 height 39
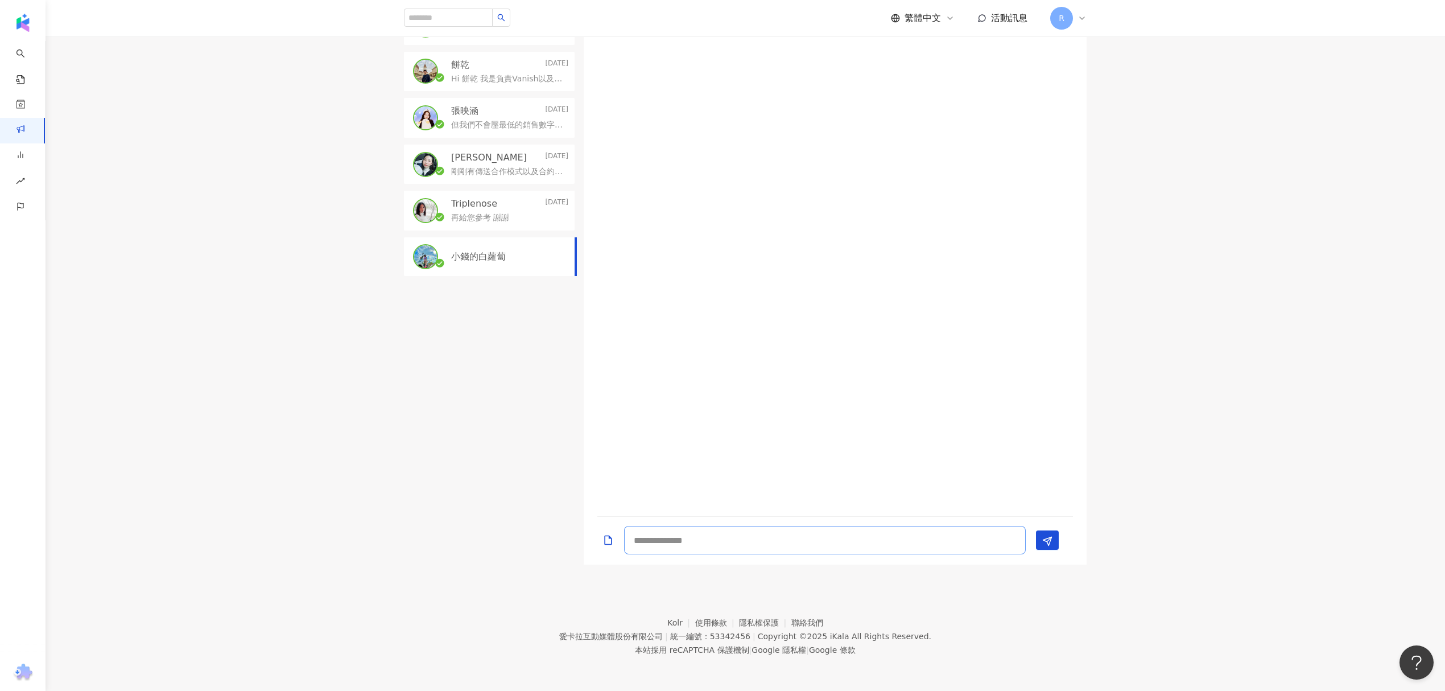
click at [722, 534] on textarea at bounding box center [825, 540] width 402 height 28
paste textarea "**********"
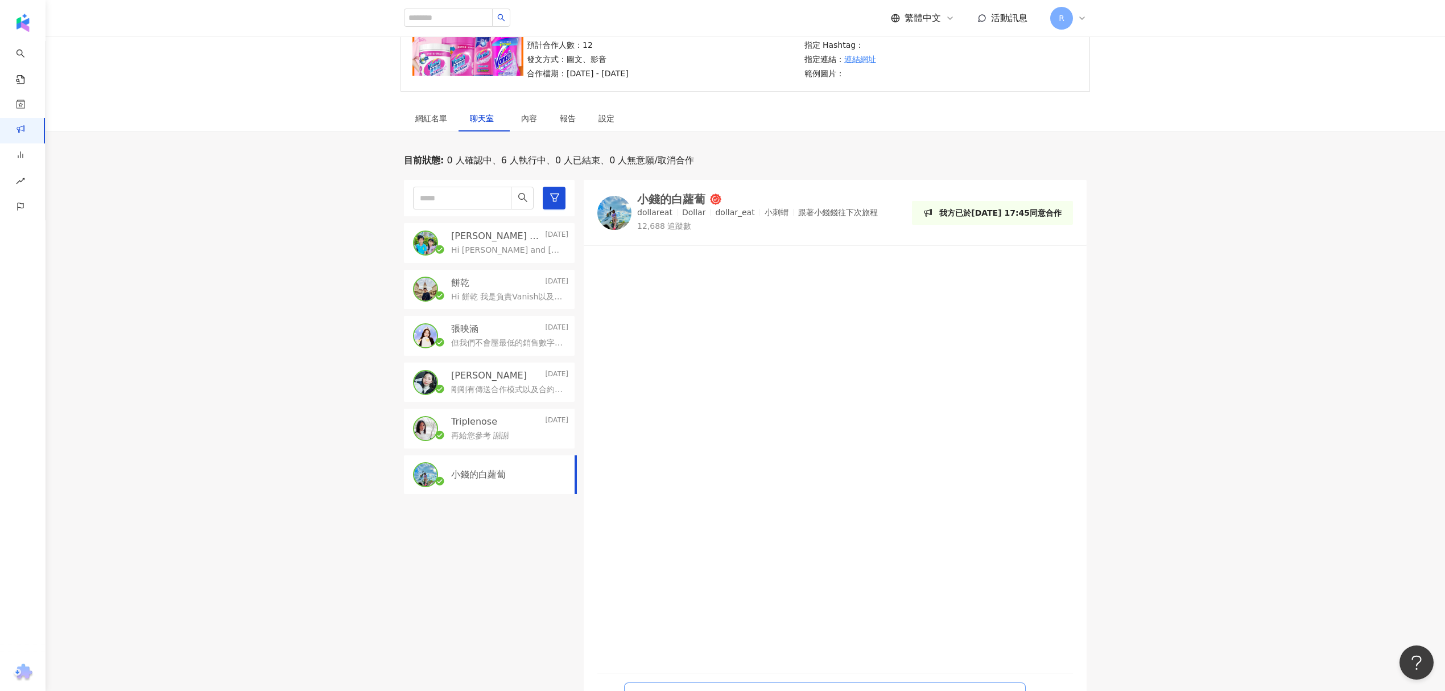
scroll to position [0, 0]
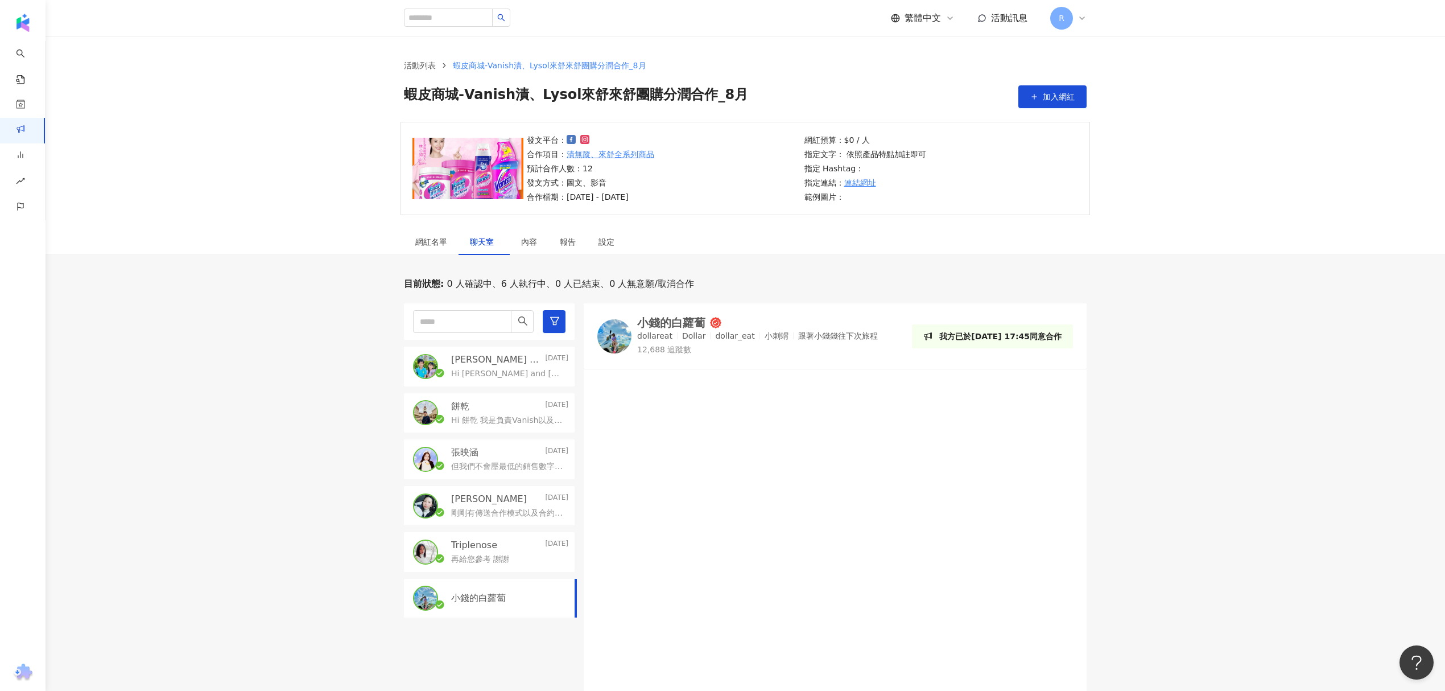
click at [602, 349] on div at bounding box center [615, 336] width 34 height 34
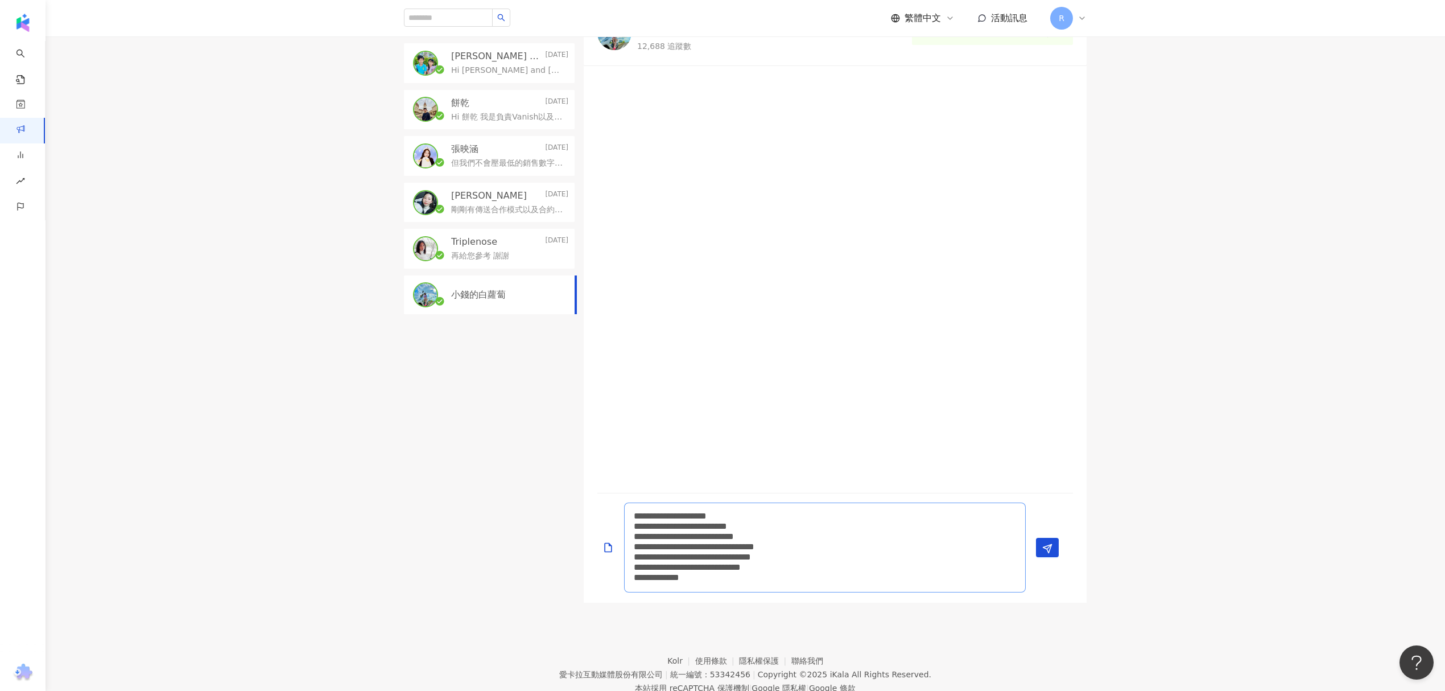
drag, startPoint x: 647, startPoint y: 516, endPoint x: 818, endPoint y: 513, distance: 170.7
click at [818, 513] on textarea "**********" at bounding box center [825, 548] width 402 height 90
paste textarea
type textarea "**********"
click at [1057, 549] on button "Send" at bounding box center [1047, 547] width 23 height 19
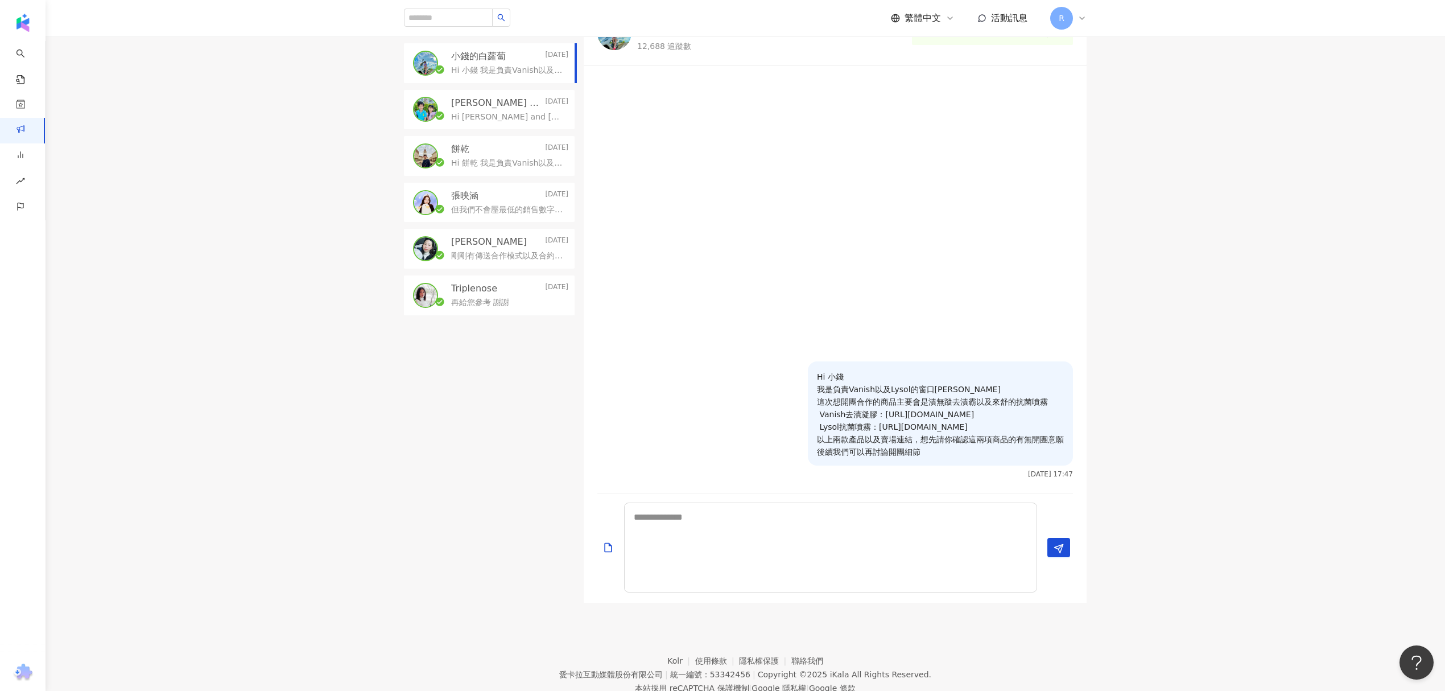
scroll to position [0, 0]
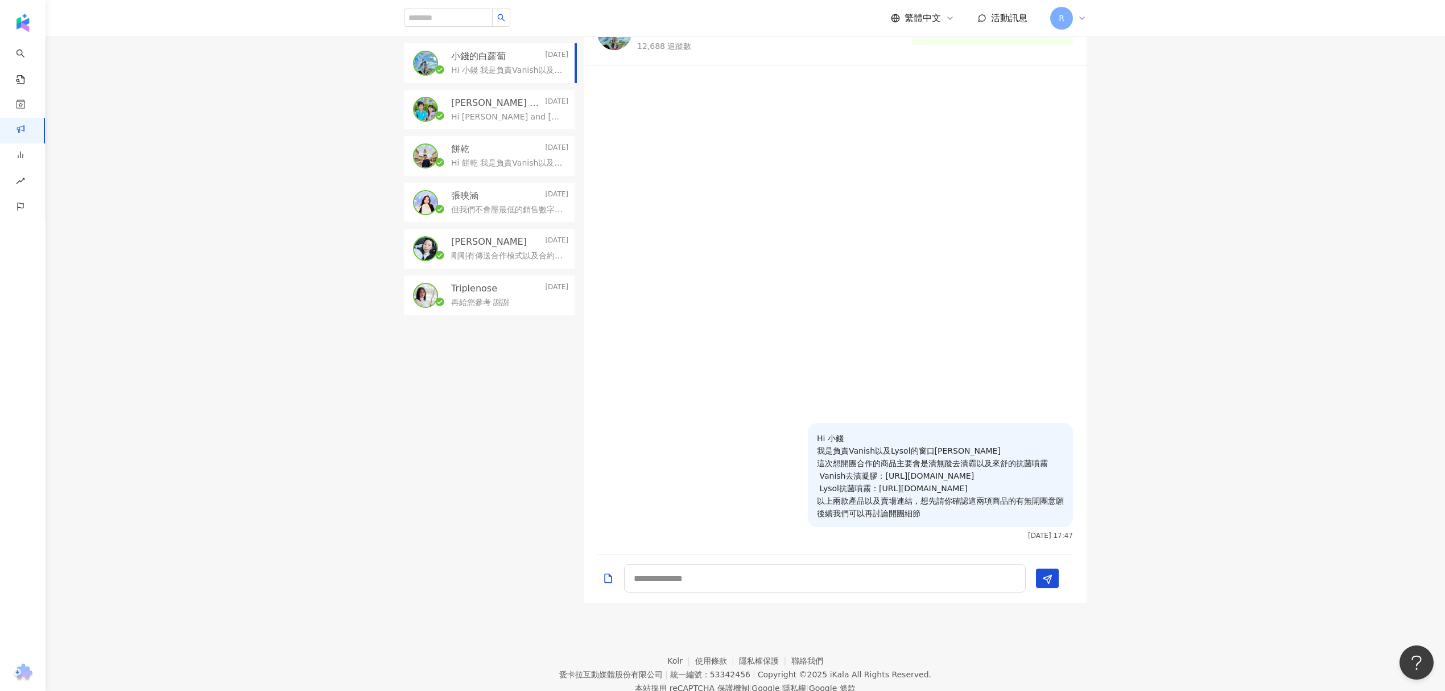
click at [1088, 509] on div "目前狀態 : 0 人確認中、6 人執行中、0 人已結束、0 人無意願/取消合作 小錢的白蘿蔔 Today Hi 小錢 我是負責Vanish以及Lysol的窗口…" at bounding box center [745, 288] width 728 height 628
click at [931, 481] on p "Hi 小錢 我是負責Vanish以及Lysol的窗口Charlie 這次想開團合作的商品主要會是漬無蹤去漬霸以及來舒的抗菌噴霧 Vanish去漬凝膠：http…" at bounding box center [940, 476] width 247 height 88
click at [929, 478] on p "Hi 小錢 我是負責Vanish以及Lysol的窗口Charlie 這次想開團合作的商品主要會是漬無蹤去漬霸以及來舒的抗菌噴霧 Vanish去漬凝膠：http…" at bounding box center [940, 476] width 247 height 88
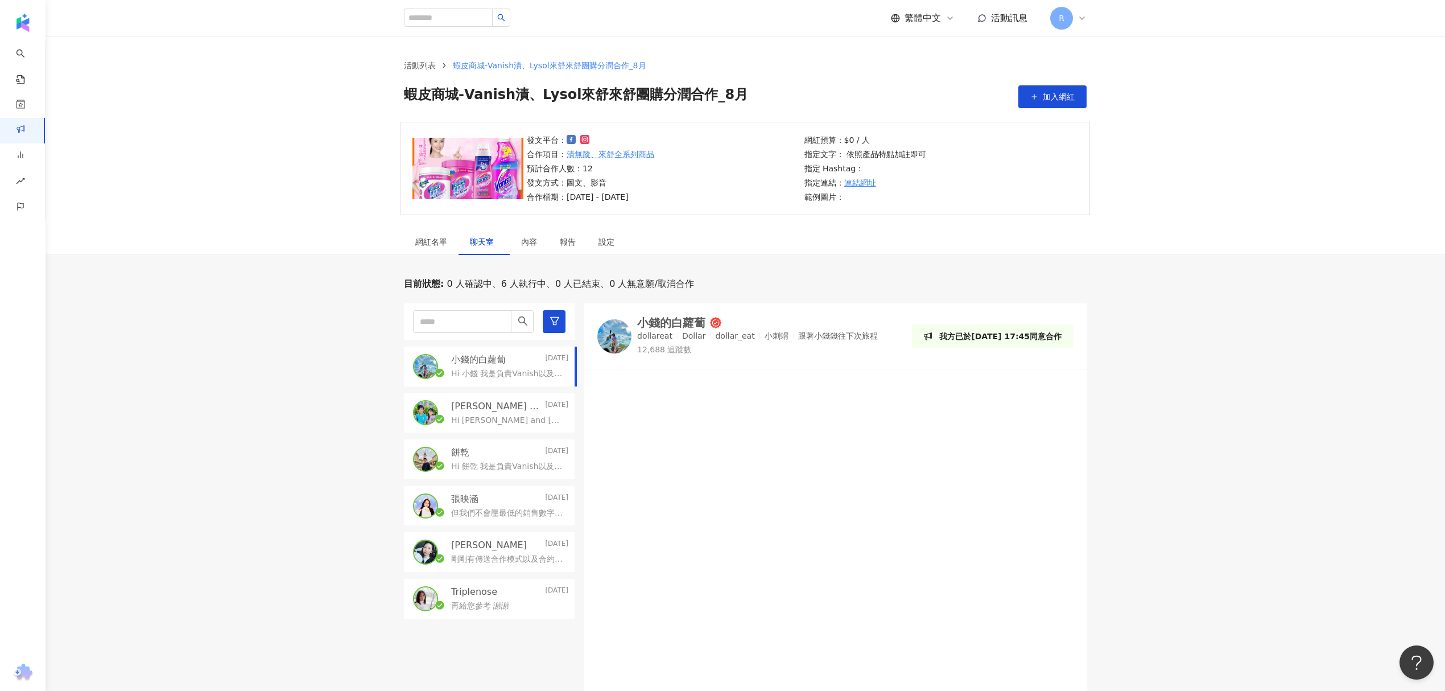
click at [727, 455] on div at bounding box center [835, 551] width 503 height 350
click at [483, 406] on p "Manfred and Kanice" at bounding box center [497, 406] width 92 height 13
click at [497, 370] on p "Hi 小錢 我是負責Vanish以及Lysol的窗口Charlie 這次想開團合作的商品主要會是漬無蹤去漬霸以及來舒的抗菌噴霧 Vanish去漬凝膠：http…" at bounding box center [507, 373] width 113 height 11
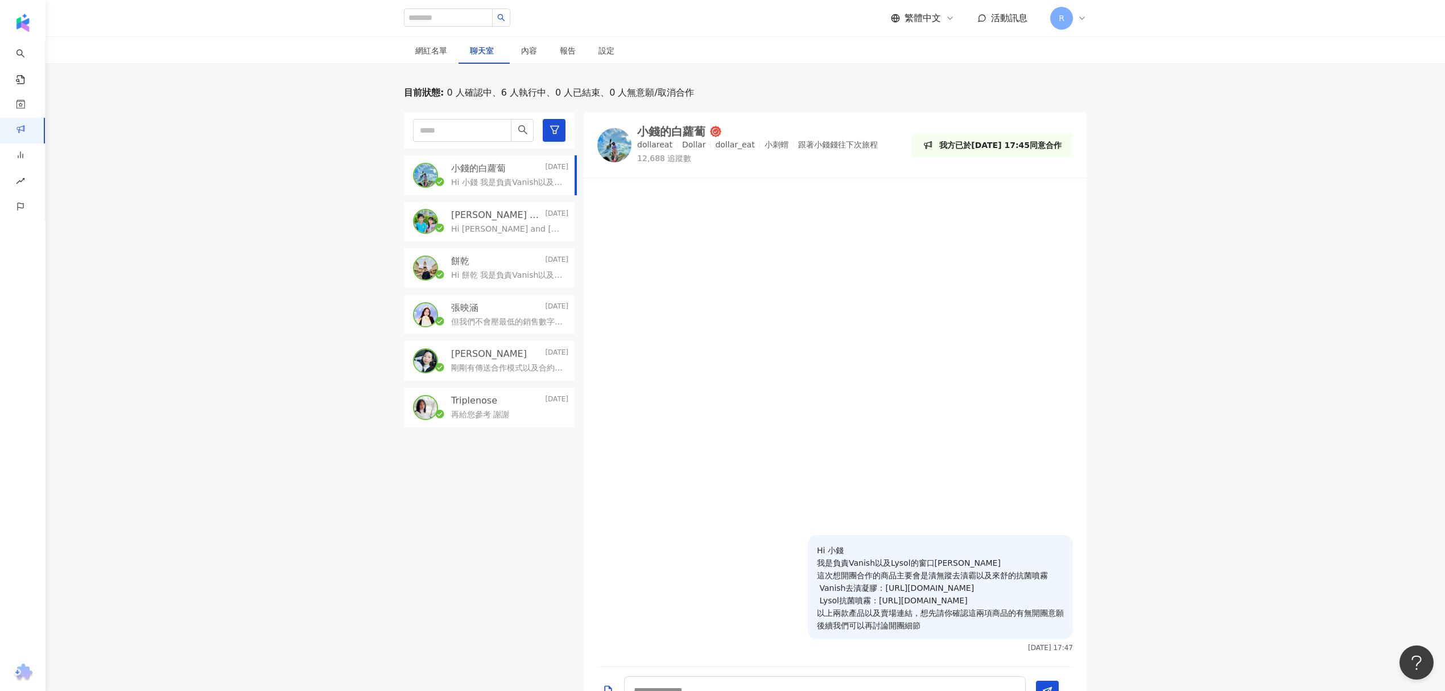
scroll to position [190, 0]
click at [492, 232] on p "Hi Manfred and Kanice 我是負責Vanish以及Lysol的窗口Charlie 這次想開團合作的商品主要會是漬無蹤去漬霸以及來舒的抗菌噴霧…" at bounding box center [507, 230] width 113 height 11
click at [467, 154] on div "小錢的白蘿蔔 Today Hi 小錢 我是負責Vanish以及Lysol的窗口Charlie 這次想開團合作的商品主要會是漬無蹤去漬霸以及來舒的抗菌噴霧 Va…" at bounding box center [494, 414] width 180 height 603
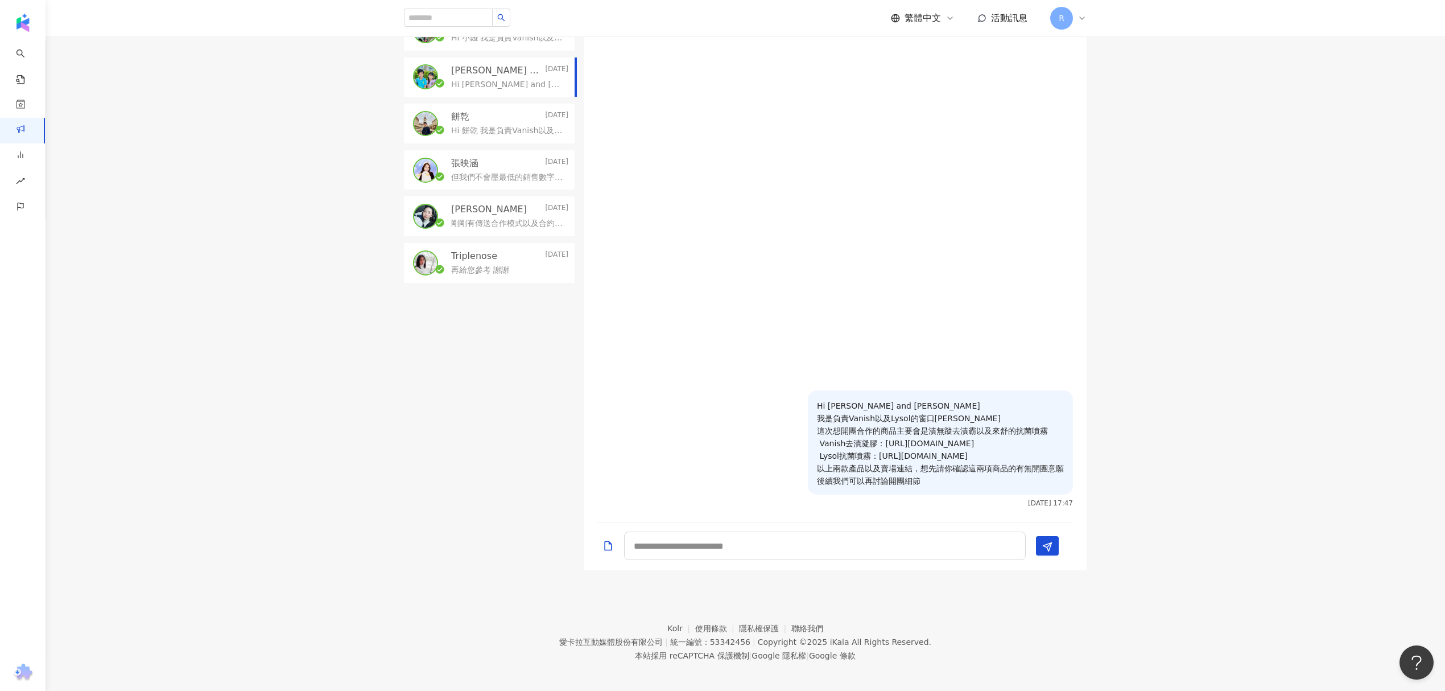
scroll to position [342, 0]
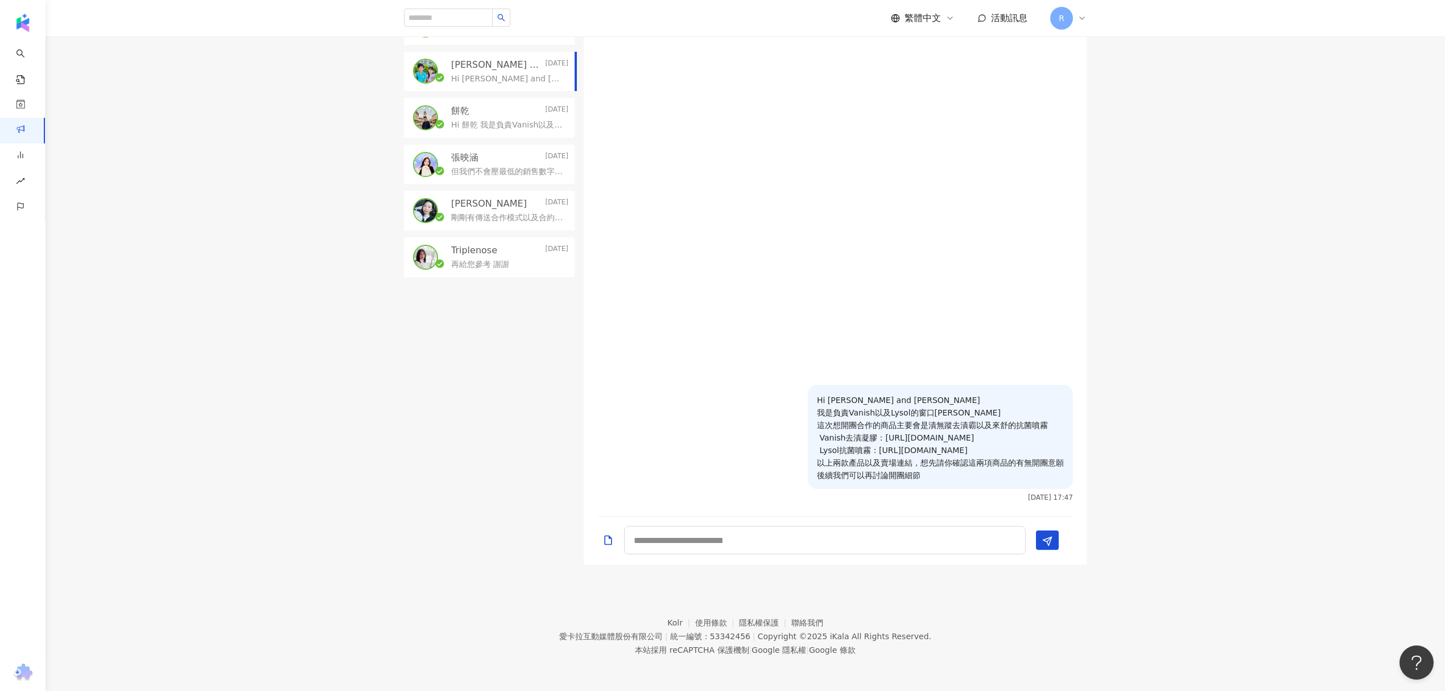
click at [504, 176] on p "但我們不會壓最低的銷售數字，純粹按照折扣碼的使用次數給您做分潤而已，可以再參考看看配合模式!" at bounding box center [507, 171] width 113 height 11
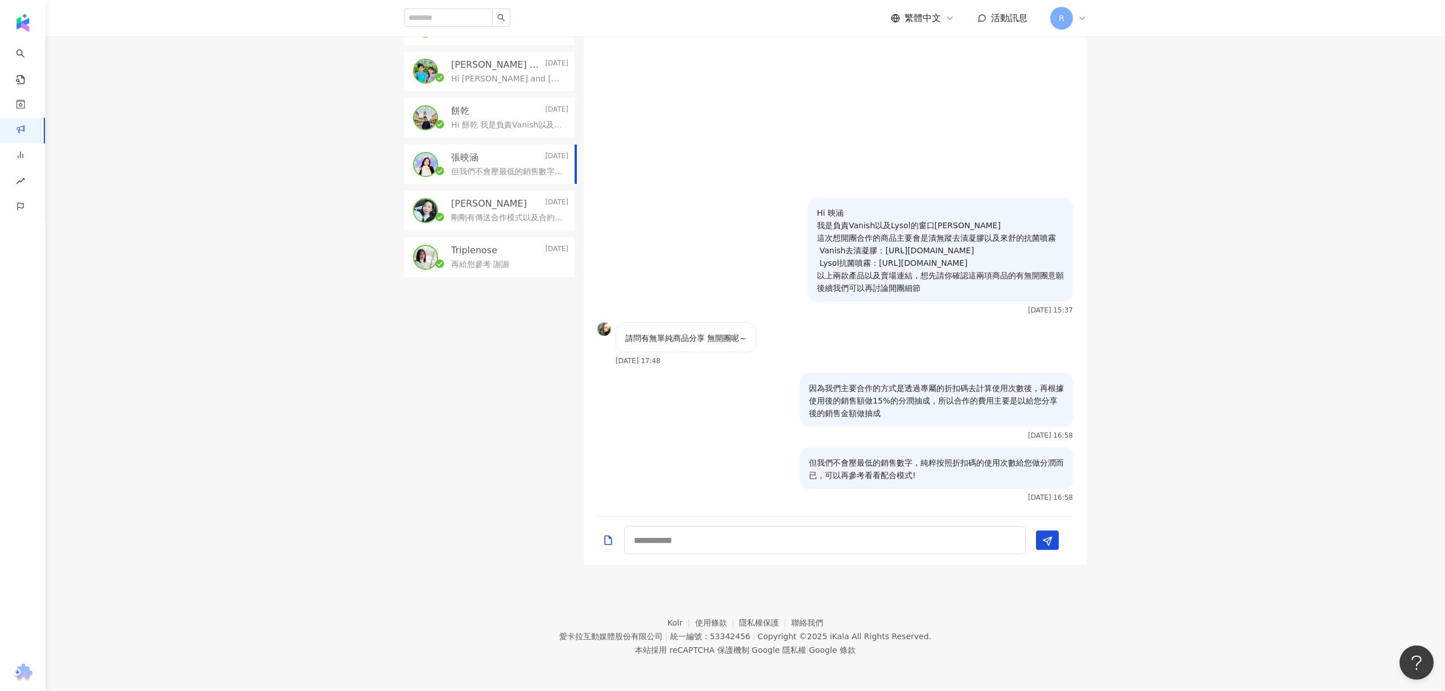
click at [155, 340] on div "目前狀態 : 0 人確認中、6 人執行中、0 人已結束、0 人無意願/取消合作 小錢的白蘿蔔 Today Hi 小錢 我是負責Vanish以及Lysol的窗口…" at bounding box center [746, 250] width 1400 height 628
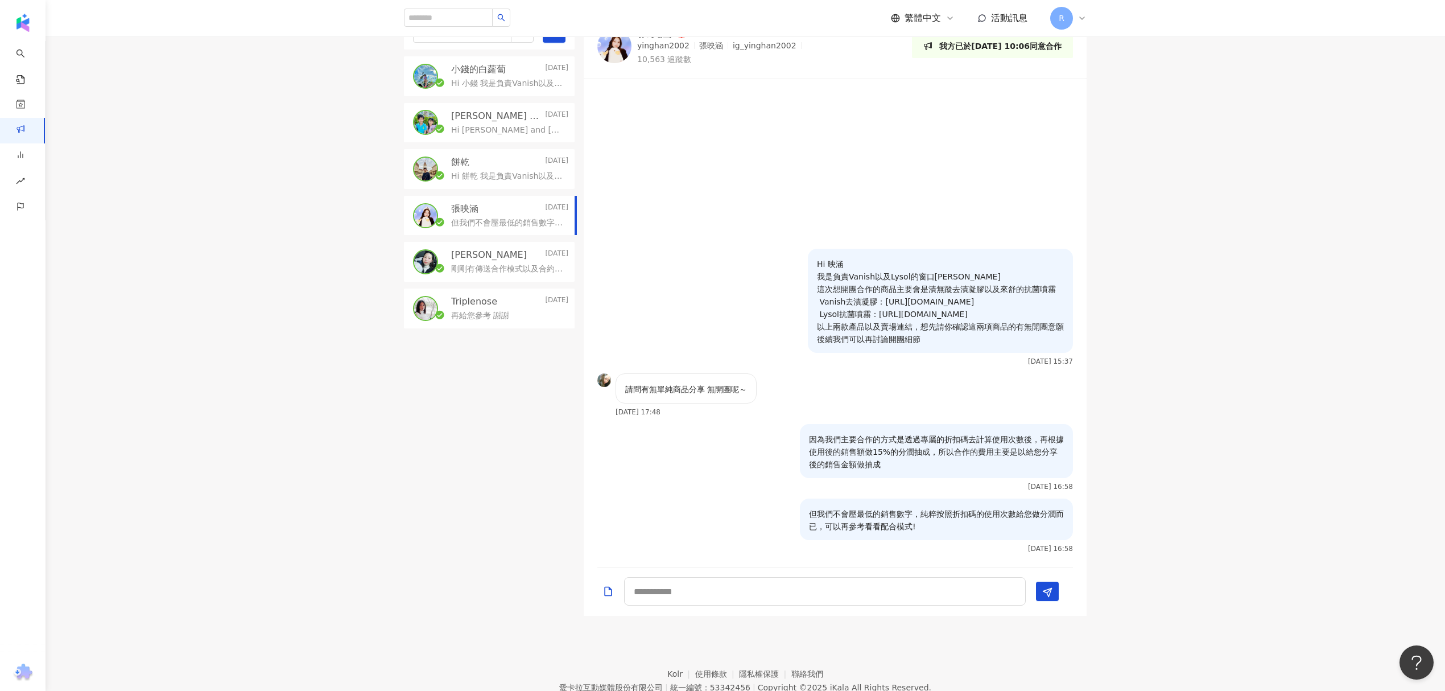
scroll to position [190, 0]
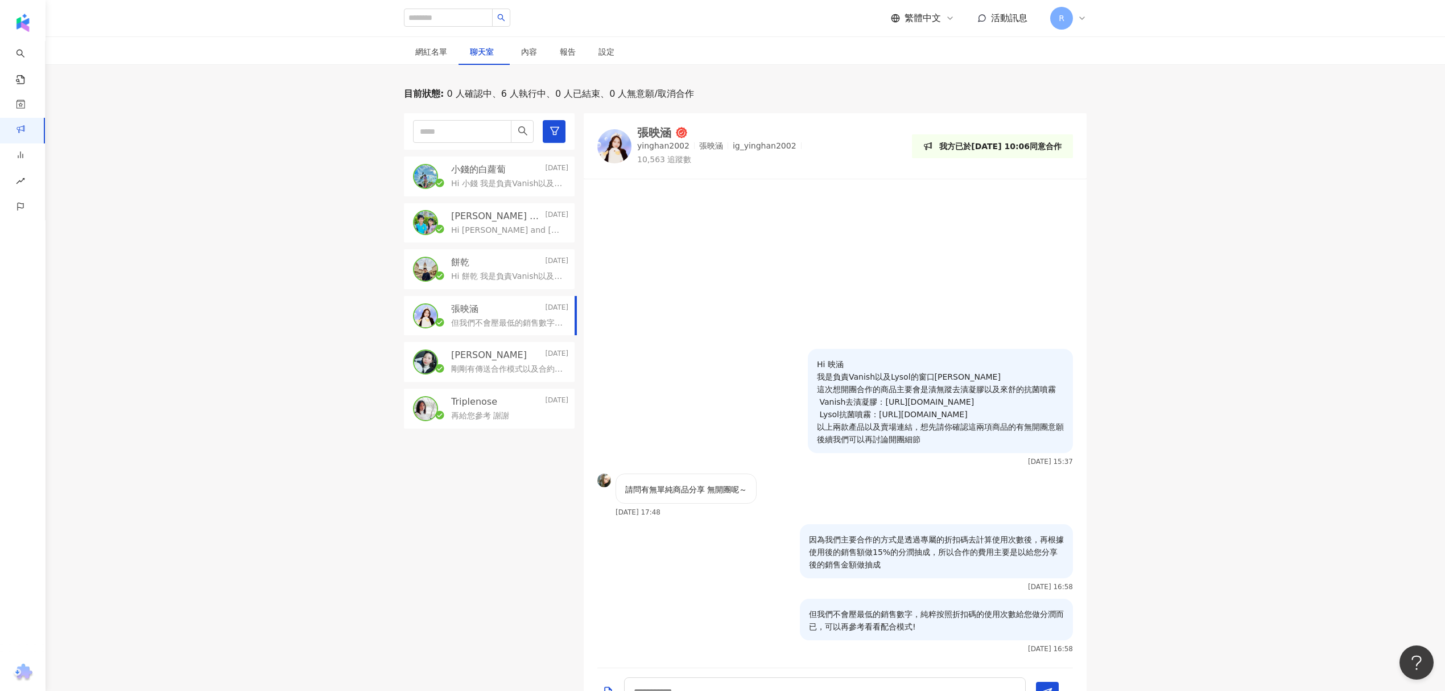
click at [454, 225] on p "Hi Manfred and Kanice 我是負責Vanish以及Lysol的窗口Charlie 這次想開團合作的商品主要會是漬無蹤去漬霸以及來舒的抗菌噴霧…" at bounding box center [507, 230] width 113 height 11
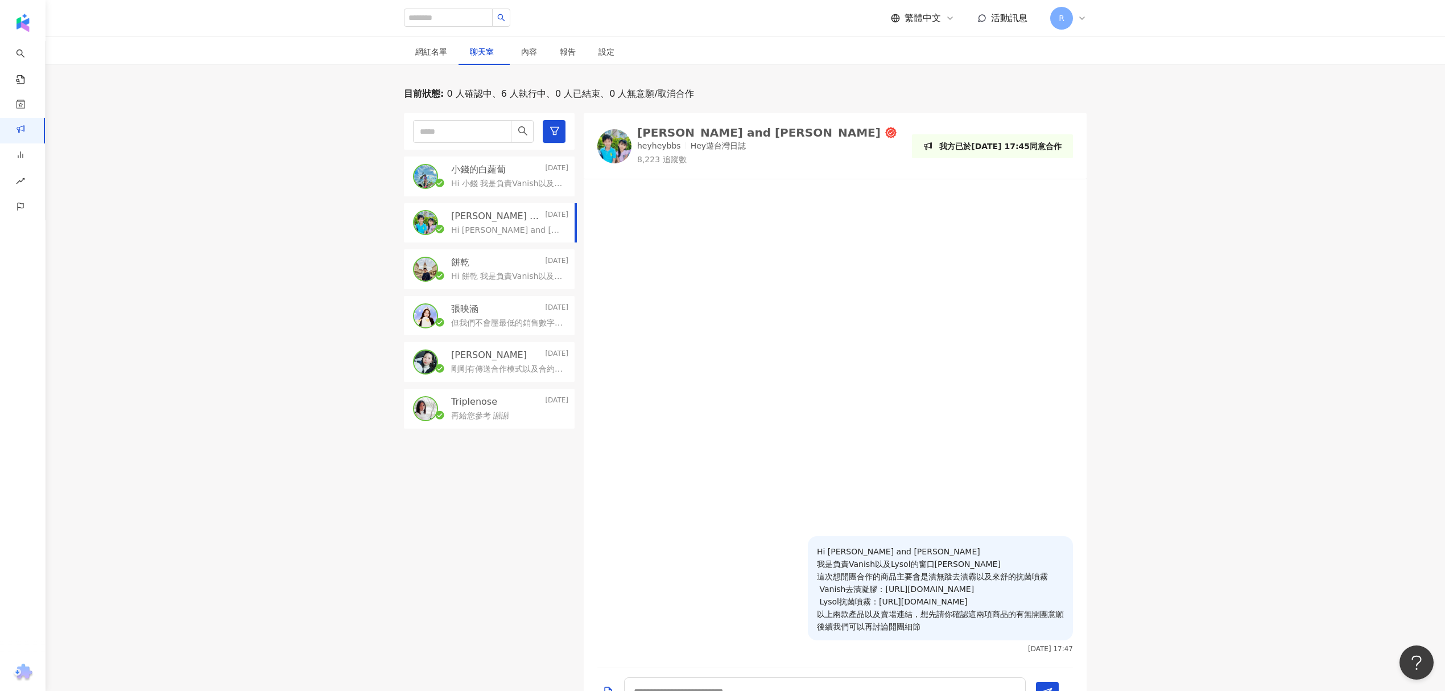
click at [472, 178] on p "Hi 小錢 我是負責Vanish以及Lysol的窗口Charlie 這次想開團合作的商品主要會是漬無蹤去漬霸以及來舒的抗菌噴霧 Vanish去漬凝膠：http…" at bounding box center [507, 183] width 113 height 11
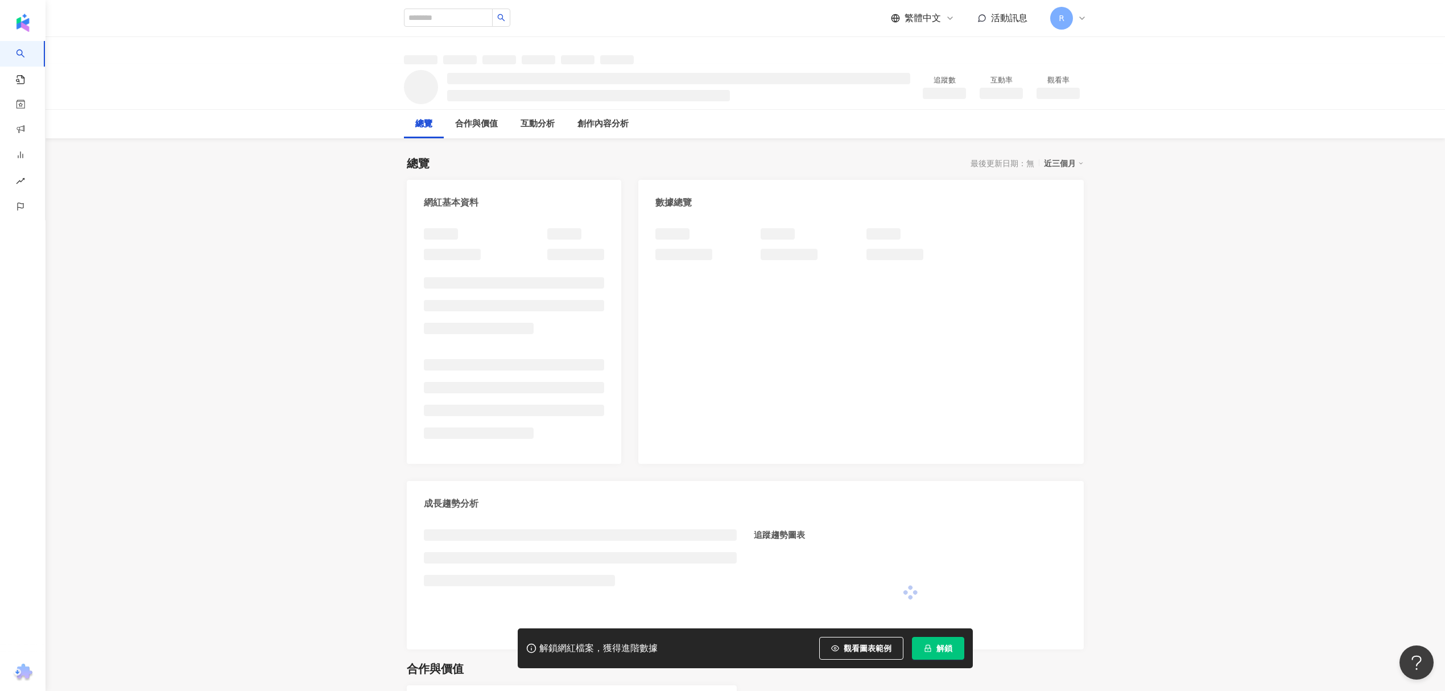
click at [941, 648] on span "解鎖" at bounding box center [945, 648] width 16 height 9
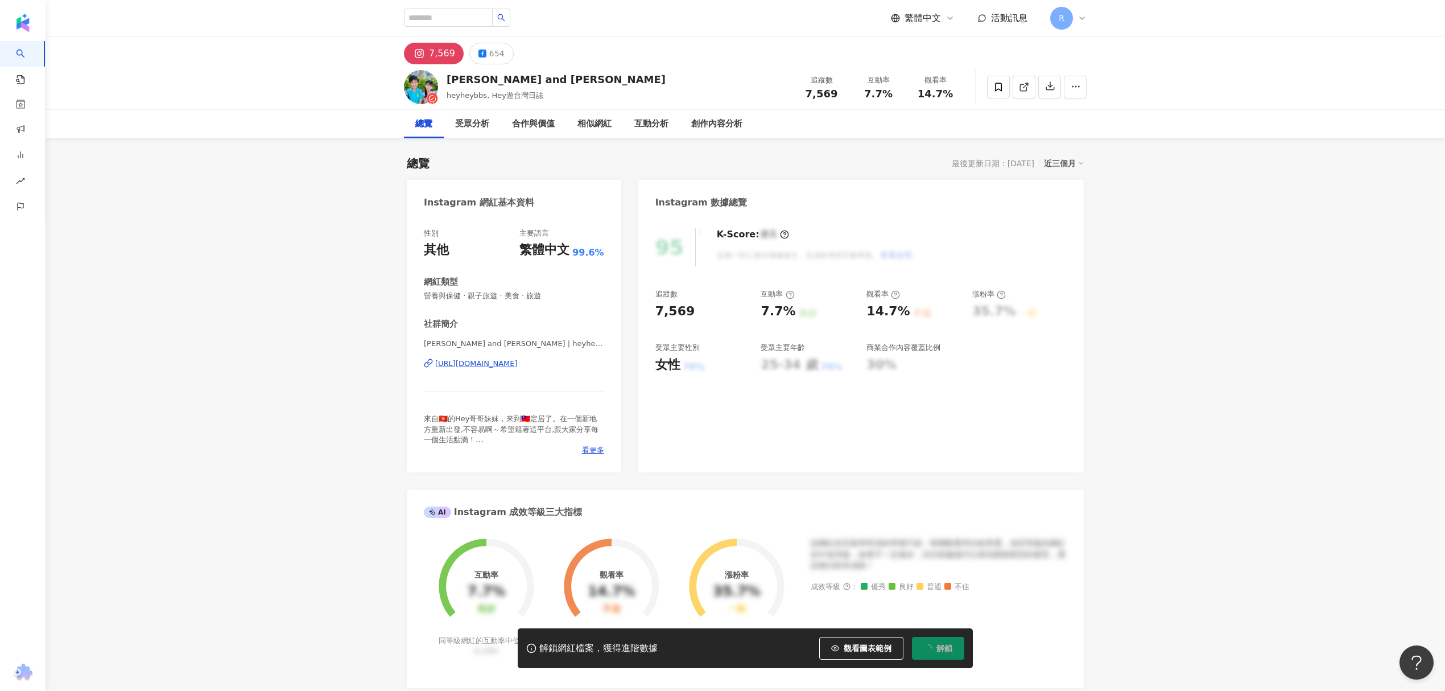
click at [510, 73] on div "[PERSON_NAME] and [PERSON_NAME]" at bounding box center [556, 79] width 219 height 14
copy div "[PERSON_NAME] and [PERSON_NAME]"
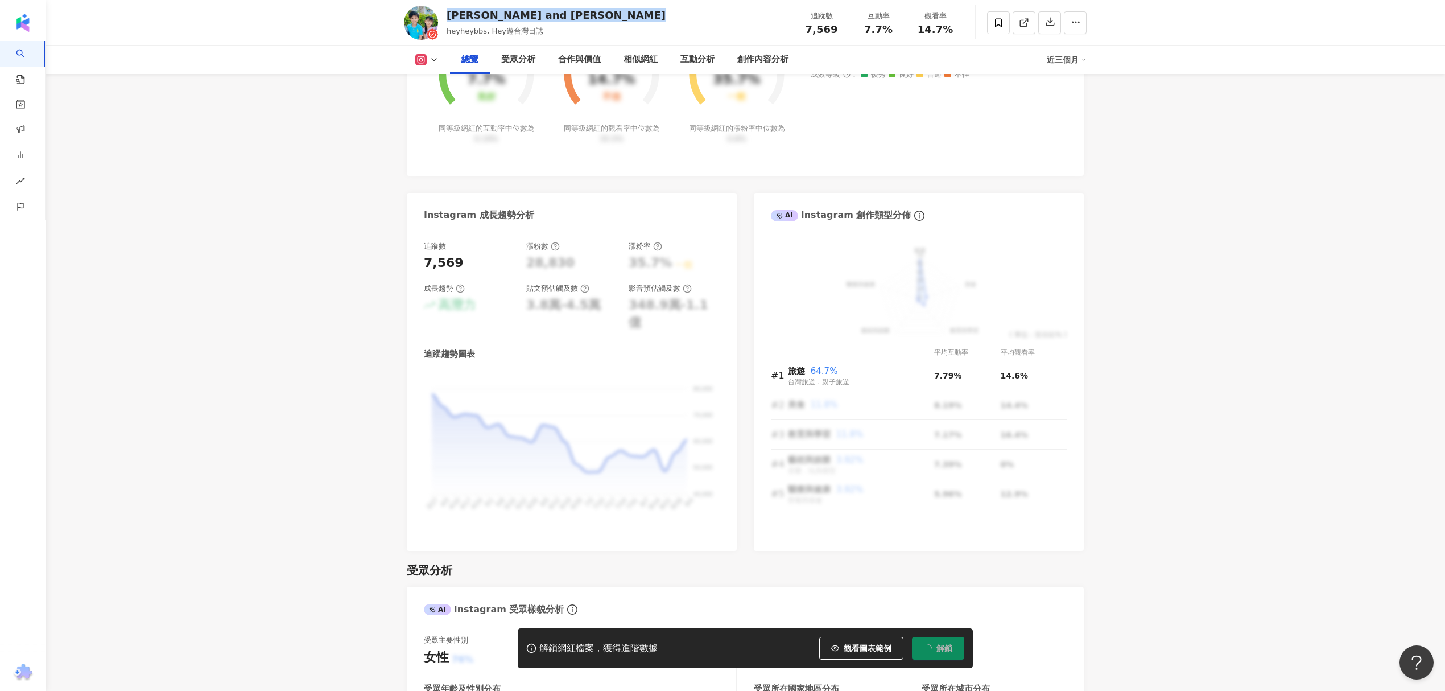
scroll to position [607, 0]
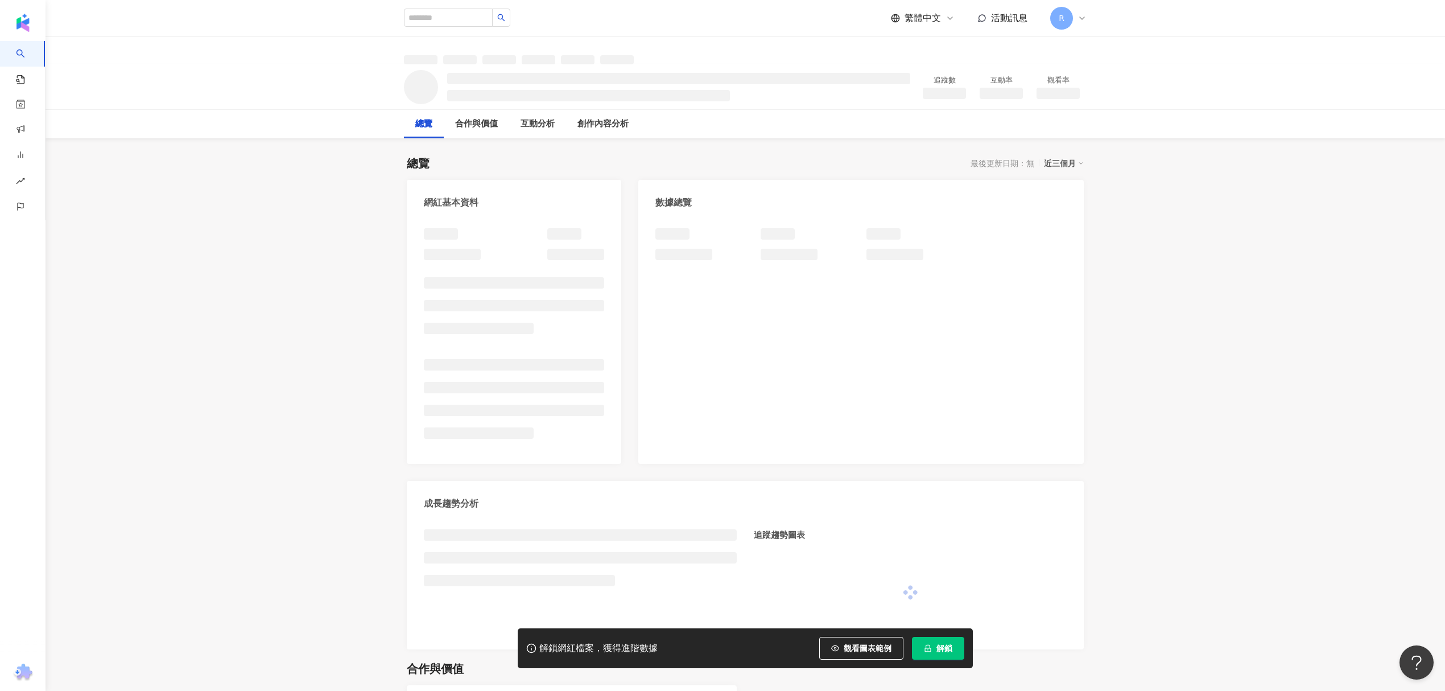
click at [941, 642] on button "解鎖" at bounding box center [938, 648] width 52 height 23
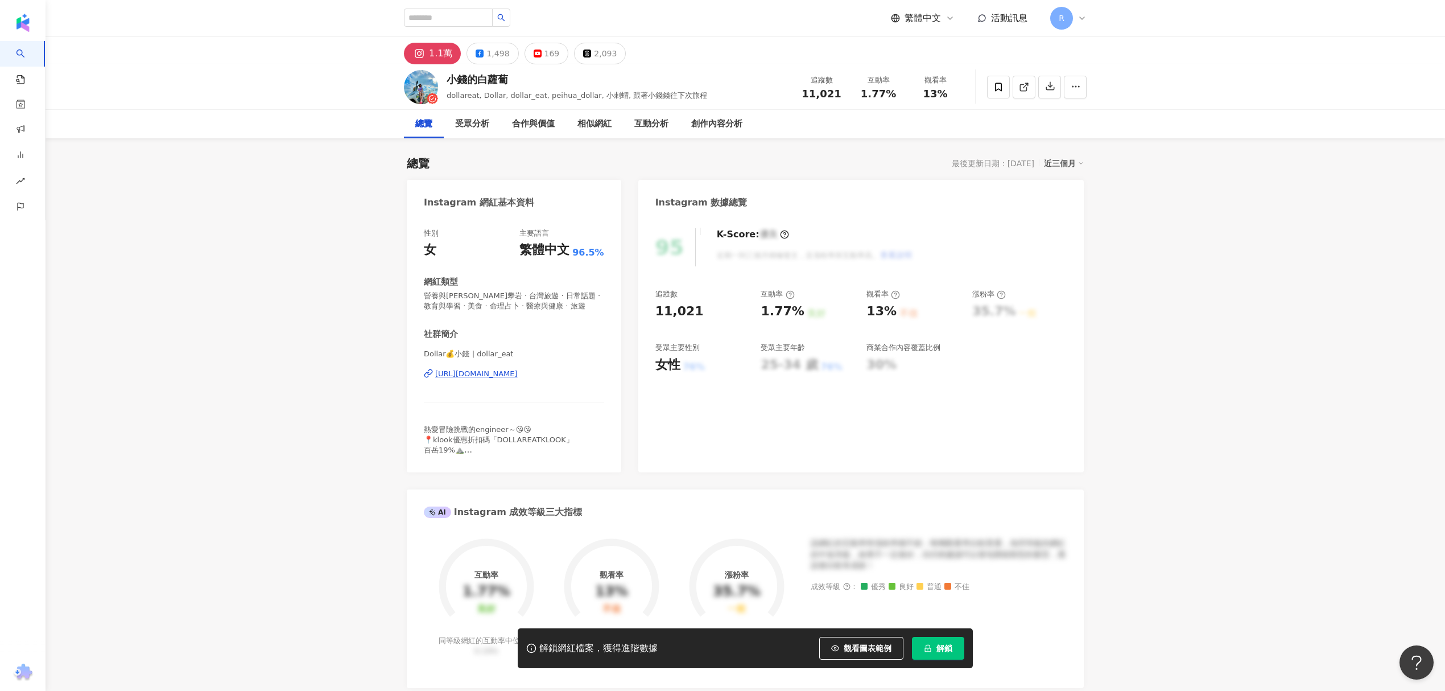
click at [943, 647] on span "解鎖" at bounding box center [945, 648] width 16 height 9
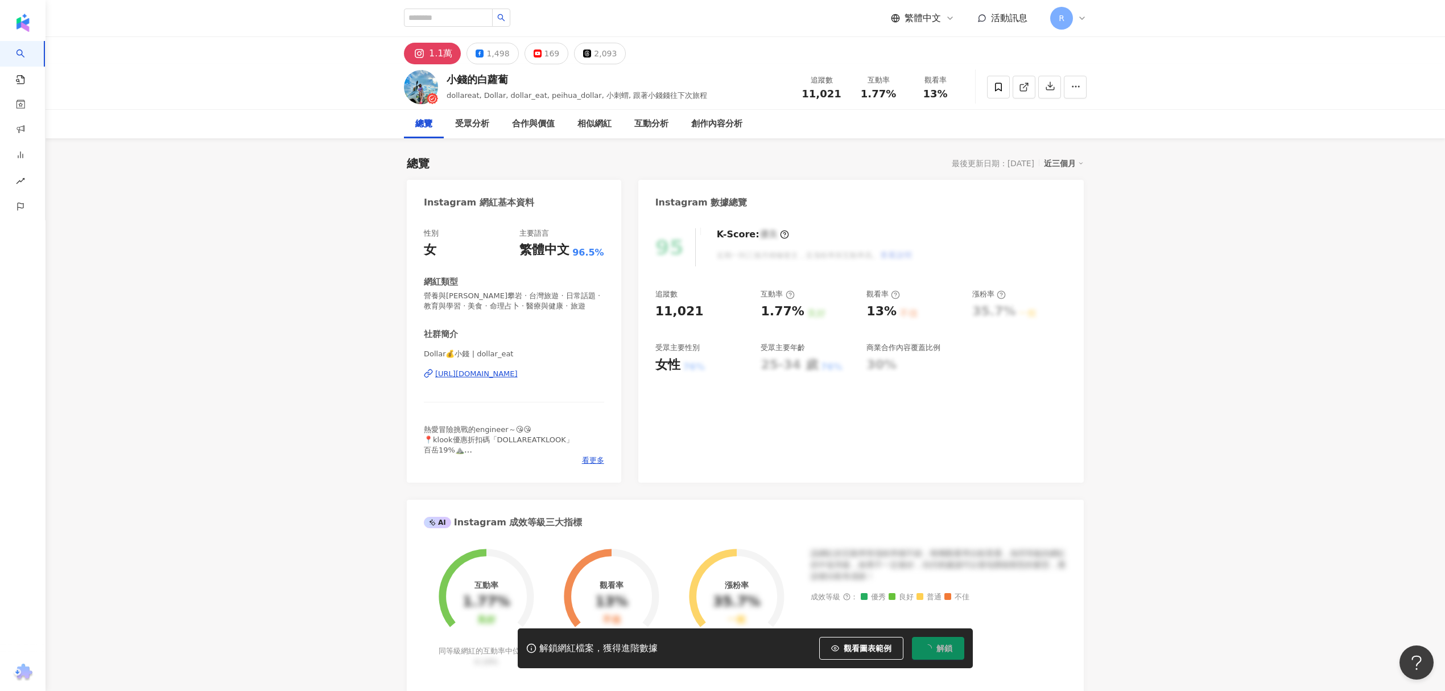
click at [580, 456] on div "看更多" at bounding box center [514, 460] width 180 height 10
click at [592, 456] on span "看更多" at bounding box center [593, 460] width 22 height 10
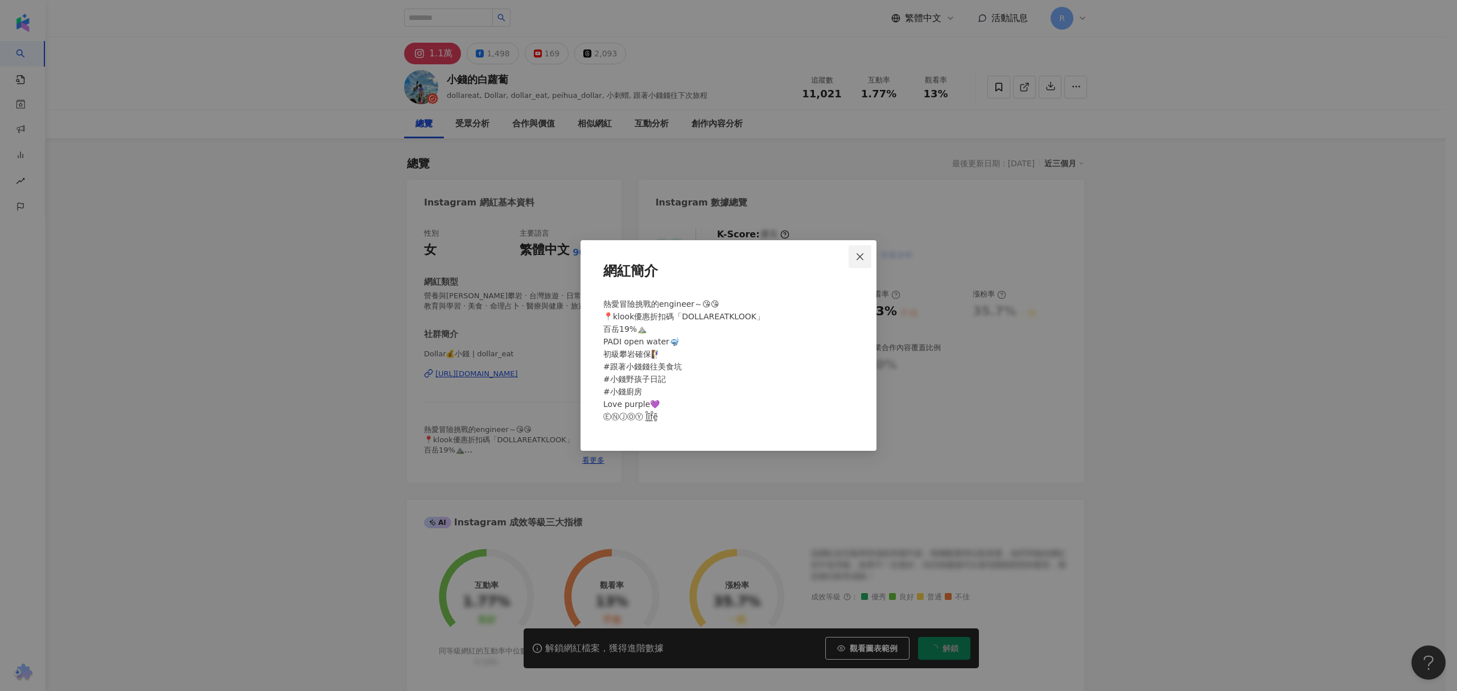
click at [859, 255] on icon "close" at bounding box center [859, 256] width 7 height 7
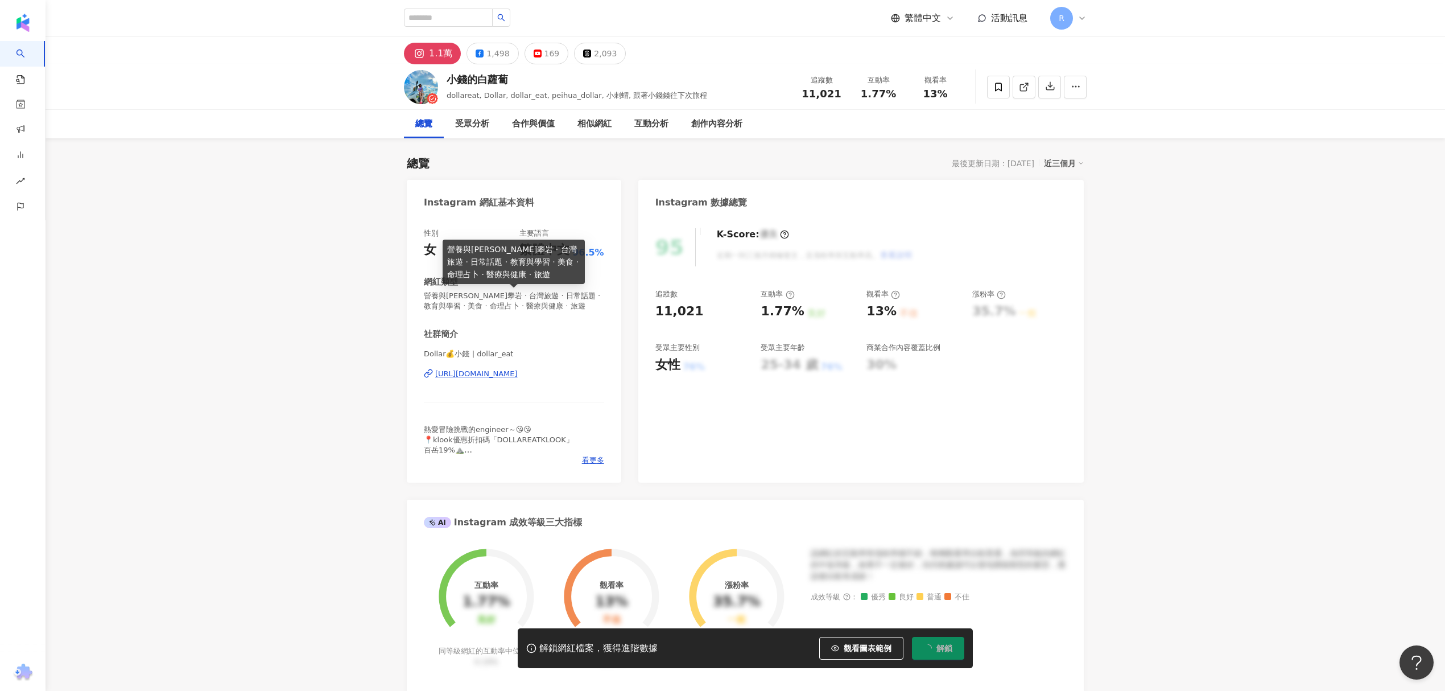
click at [588, 306] on span "營養與保健 · 登山攀岩 · 台灣旅遊 · 日常話題 · 教育與學習 · 美食 · 命理占卜 · 醫療與健康 · 旅遊" at bounding box center [514, 301] width 180 height 20
drag, startPoint x: 456, startPoint y: 354, endPoint x: 468, endPoint y: 353, distance: 12.0
click at [468, 353] on span "Dollar💰小錢 | dollar_eat" at bounding box center [514, 354] width 180 height 10
copy span "錢"
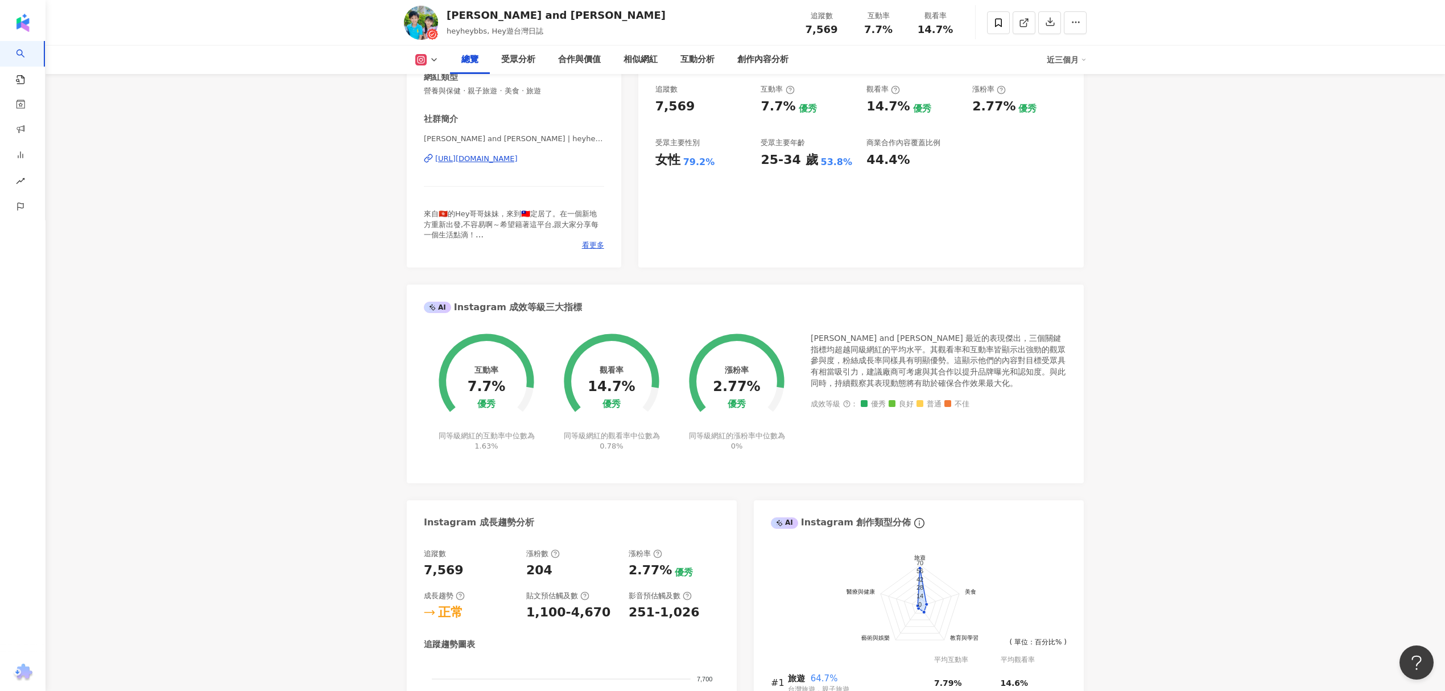
scroll to position [228, 0]
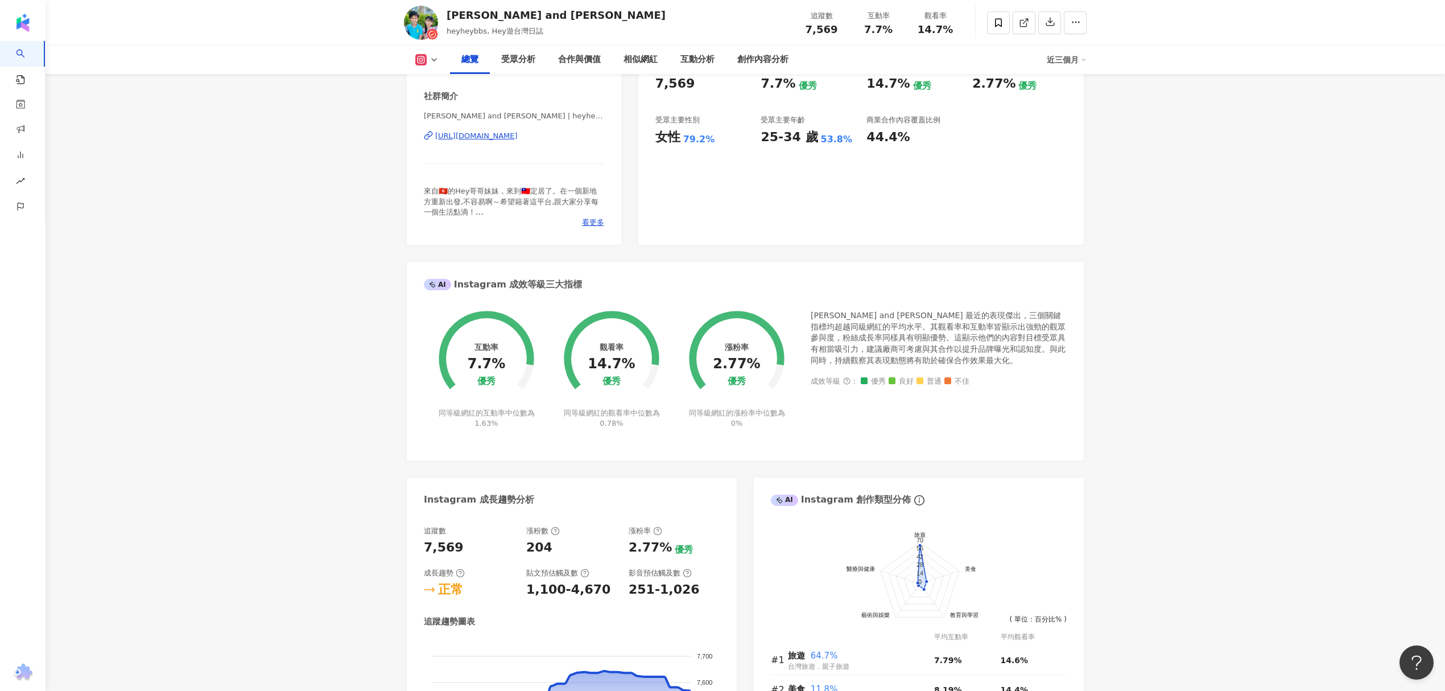
click at [518, 138] on div "[URL][DOMAIN_NAME]" at bounding box center [476, 136] width 83 height 10
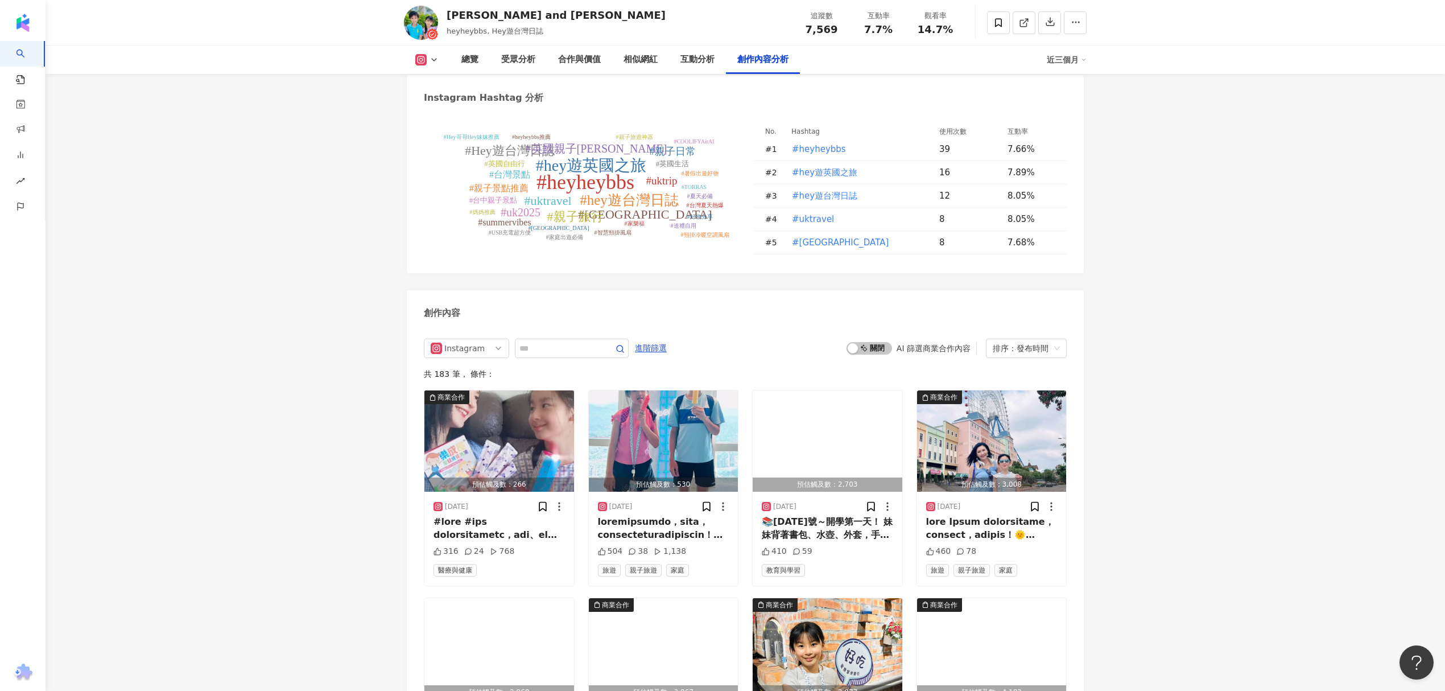
scroll to position [3566, 0]
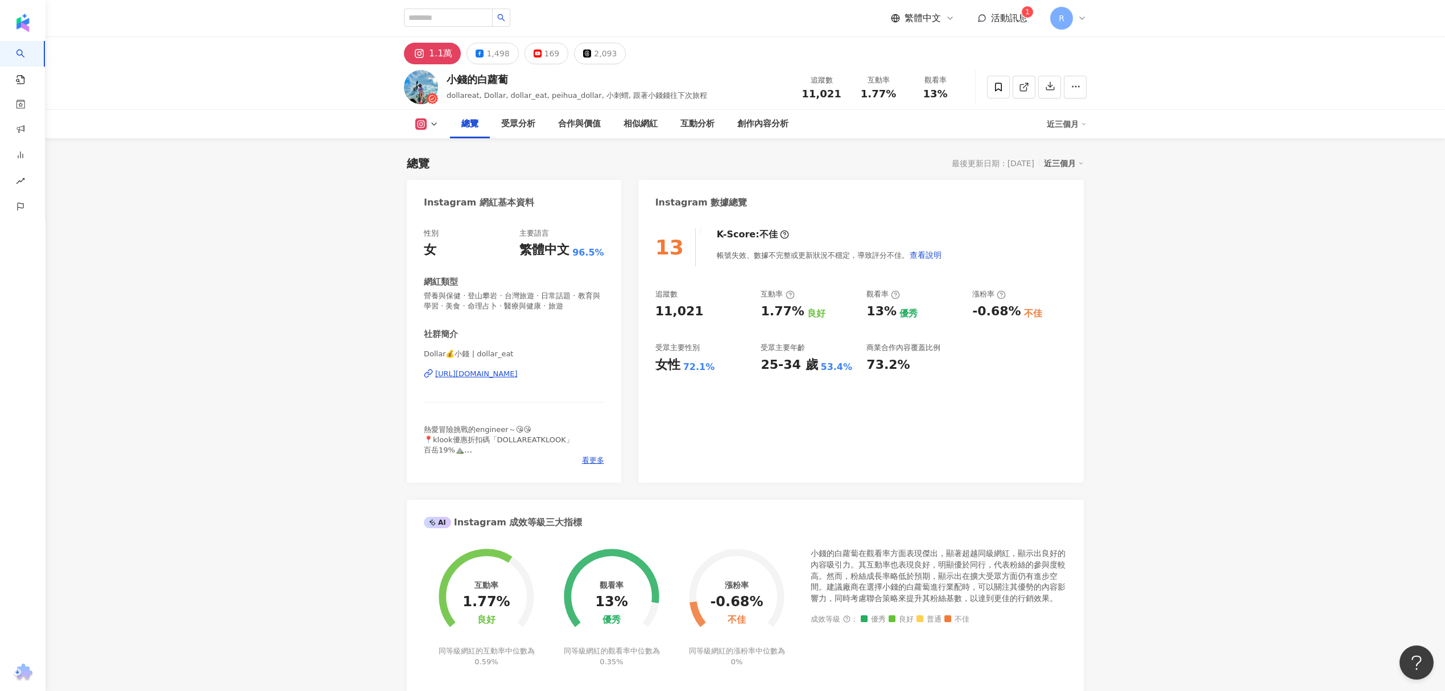
click at [518, 374] on div "[URL][DOMAIN_NAME]" at bounding box center [476, 374] width 83 height 10
